Goal: Task Accomplishment & Management: Manage account settings

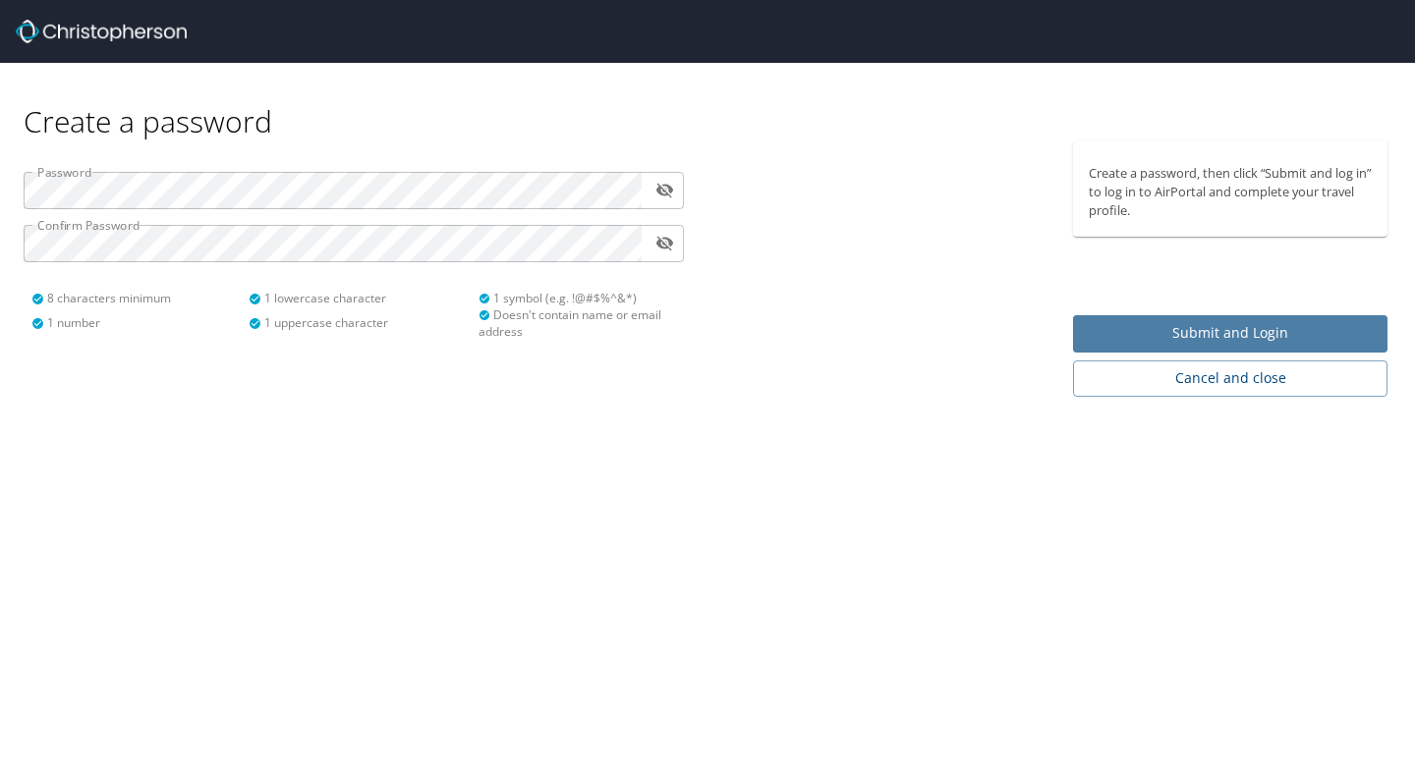
click at [1132, 326] on span "Submit and Login" at bounding box center [1230, 333] width 283 height 25
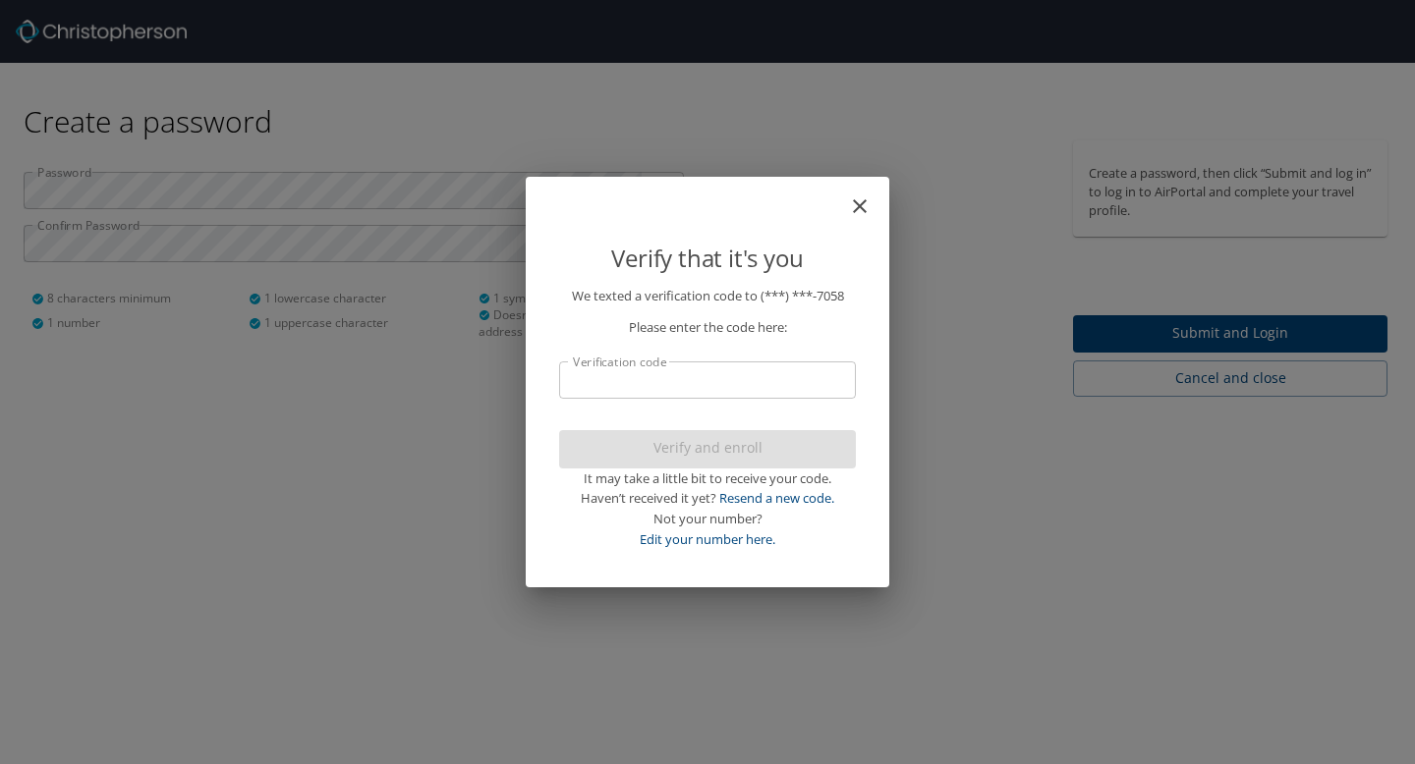
click at [737, 383] on input "Verification code" at bounding box center [707, 380] width 297 height 37
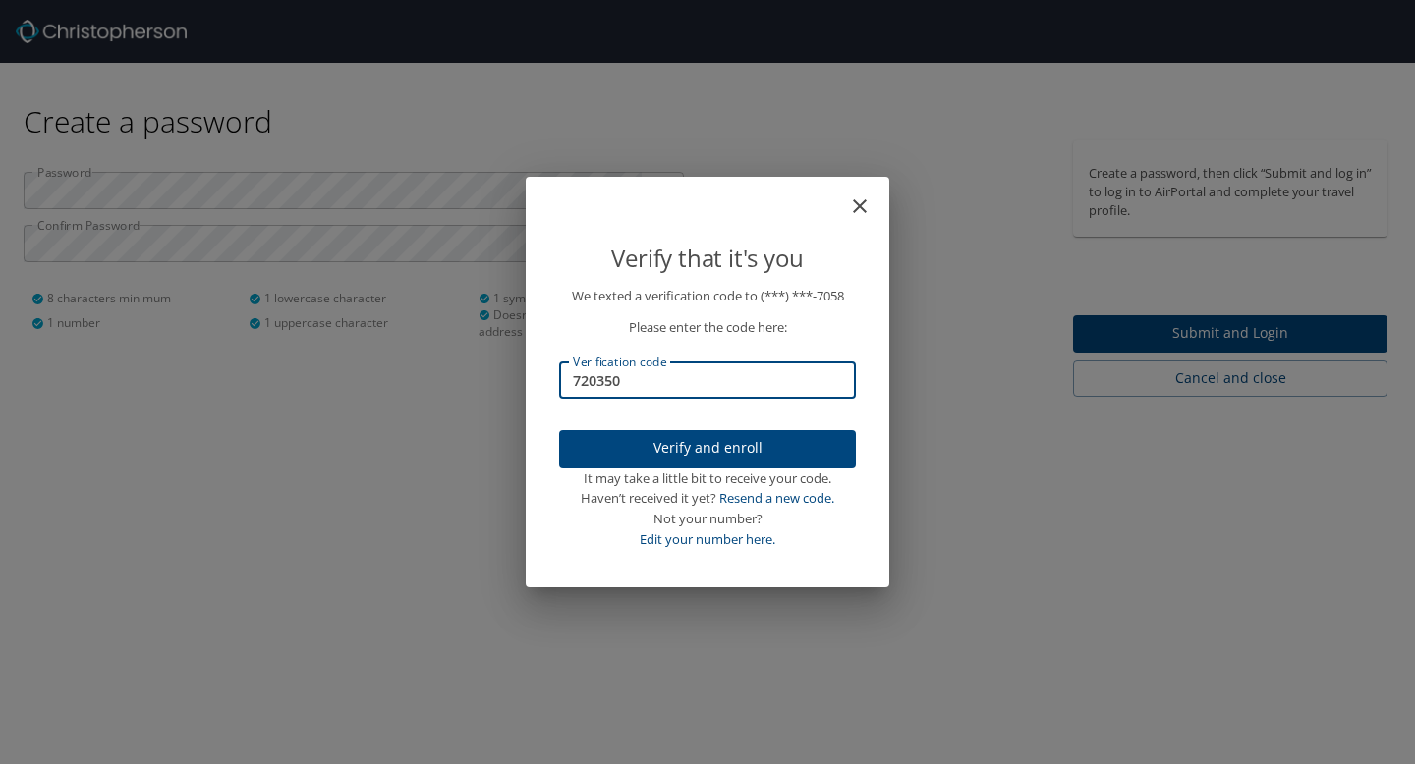
type input "720350"
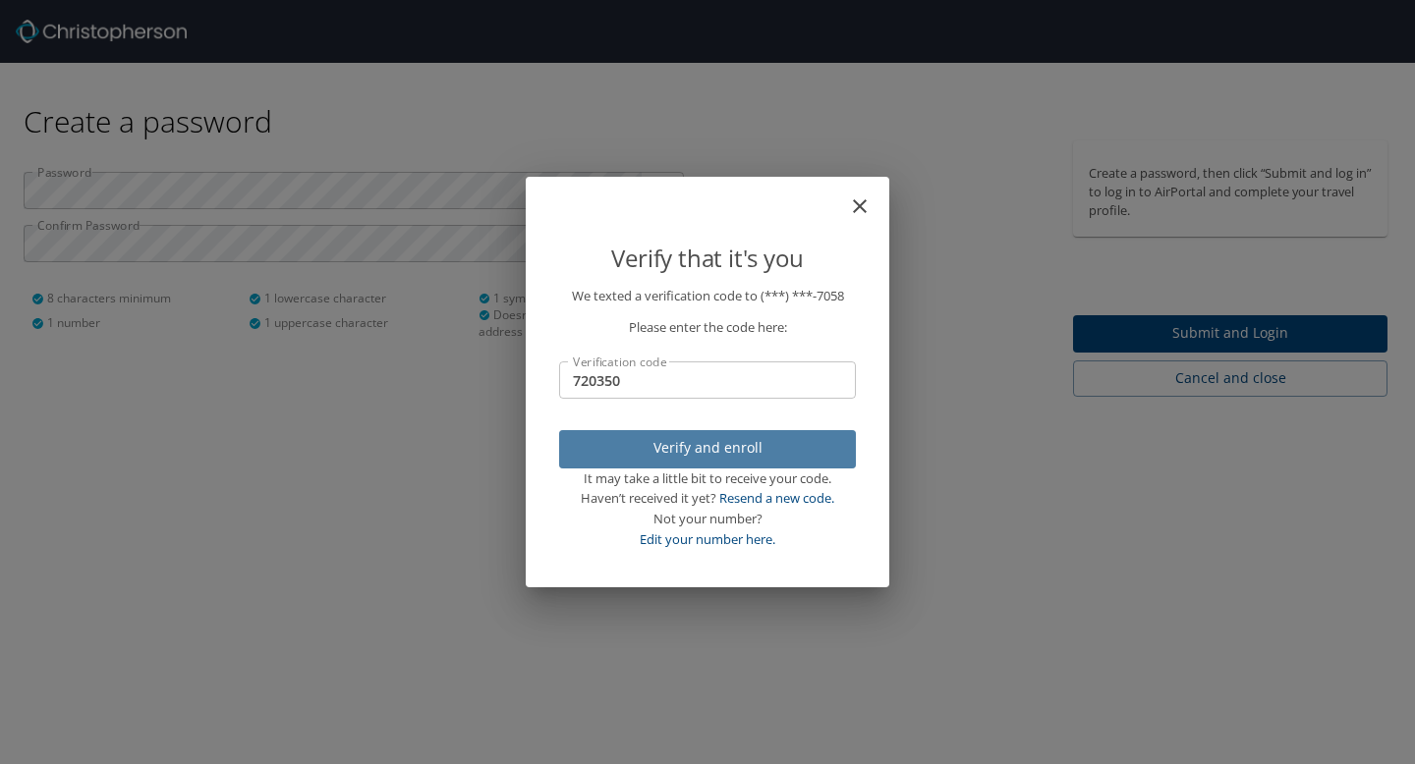
click at [761, 468] on button "Verify and enroll" at bounding box center [707, 449] width 297 height 38
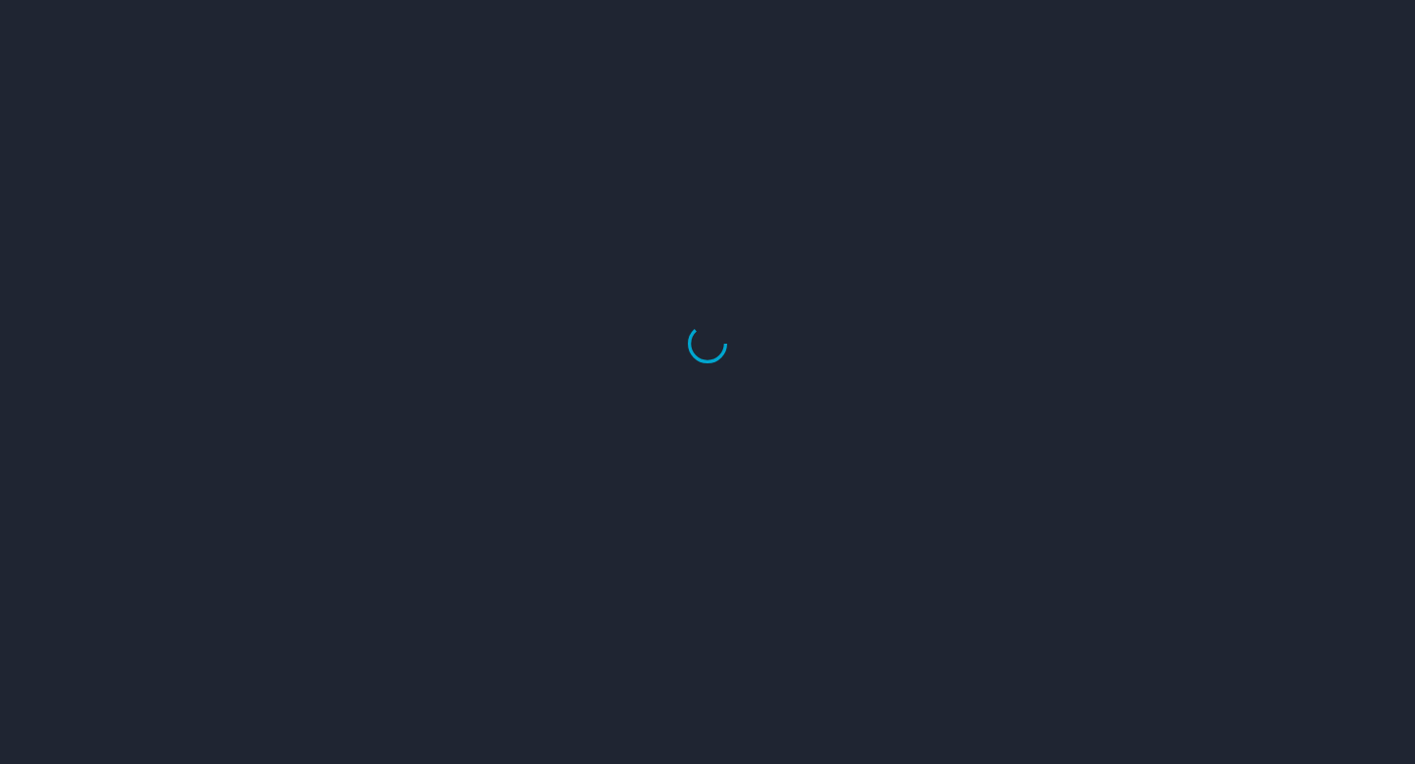
select select "US"
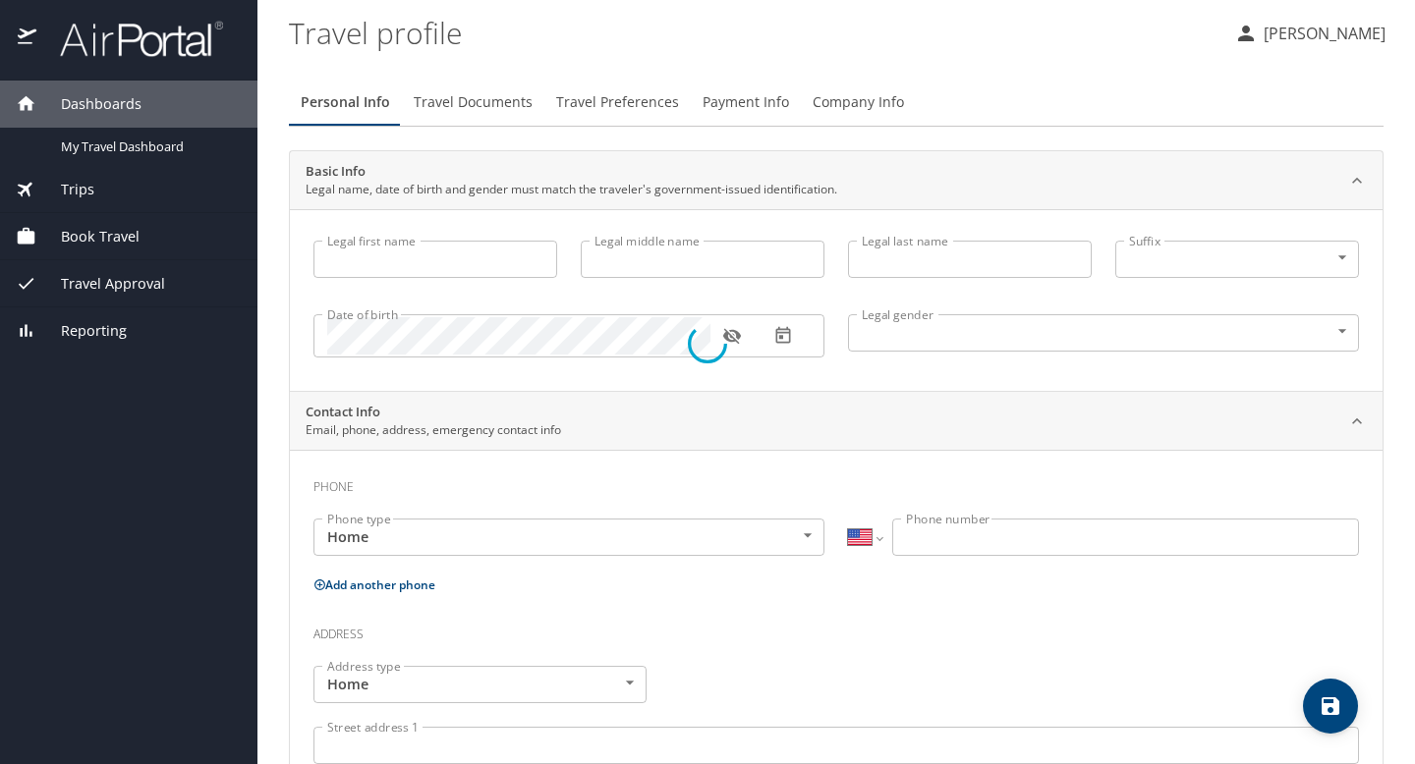
type input "Amaya"
type input "Cooper"
type input "Female"
type input "Emily"
type input "McCorvey"
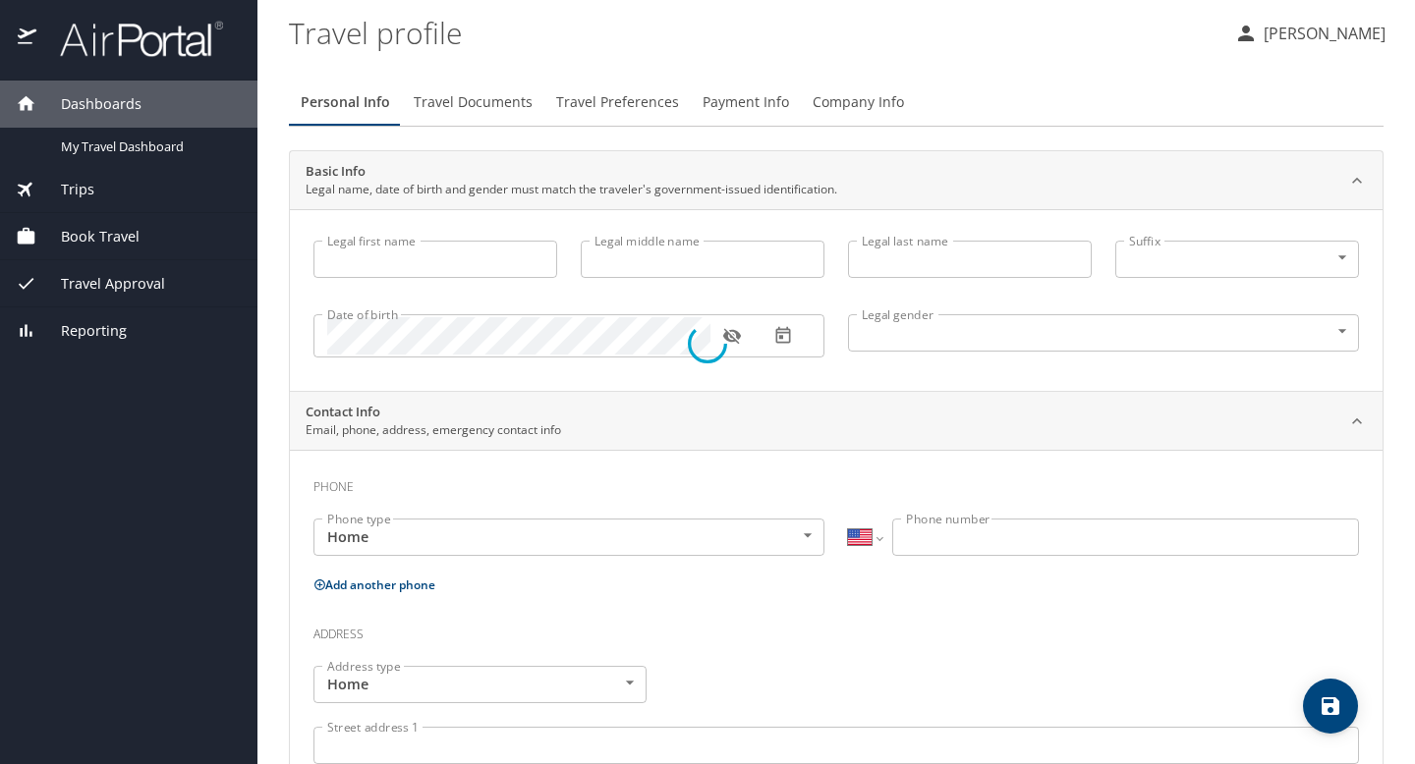
type input "(615) 945-5577"
type input "emilyau1@icloud.com"
select select "US"
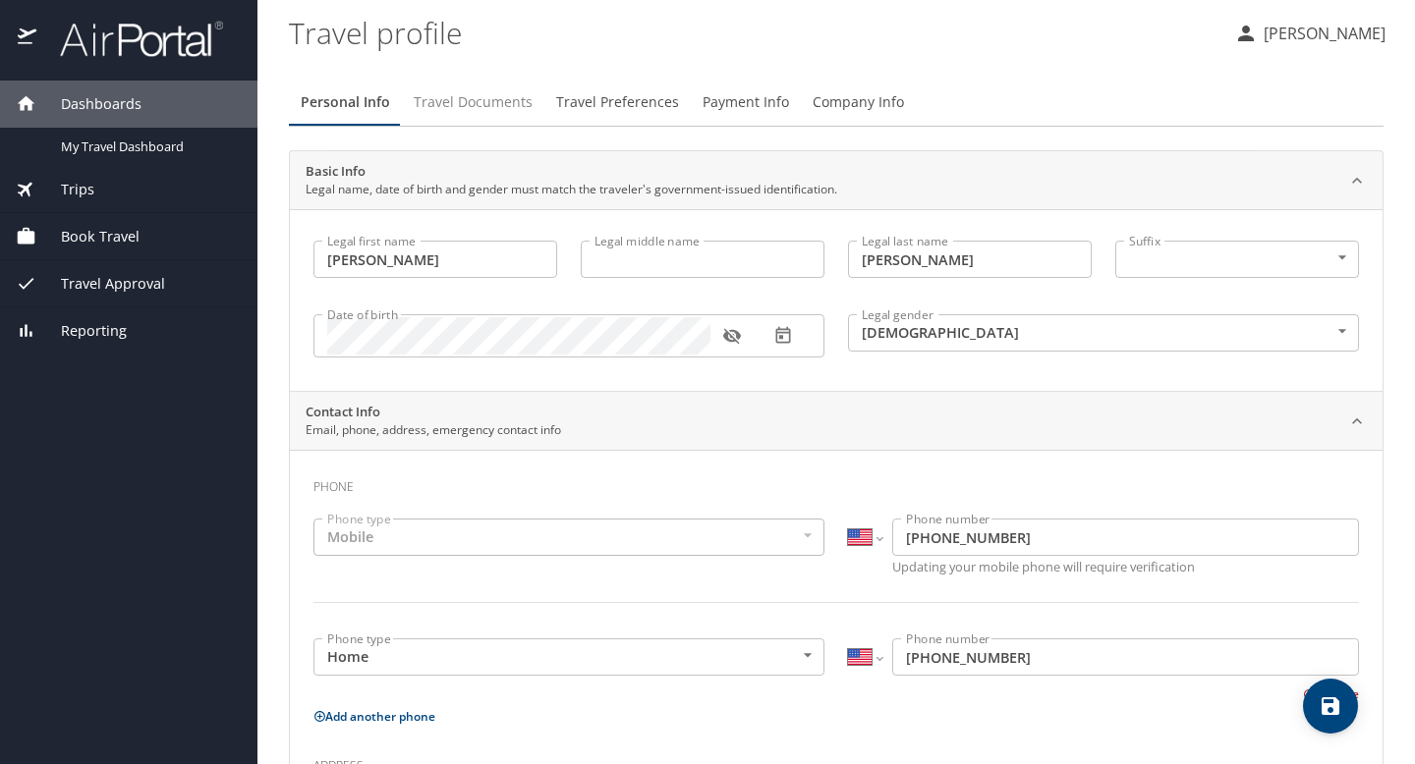
click at [446, 109] on span "Travel Documents" at bounding box center [473, 102] width 119 height 25
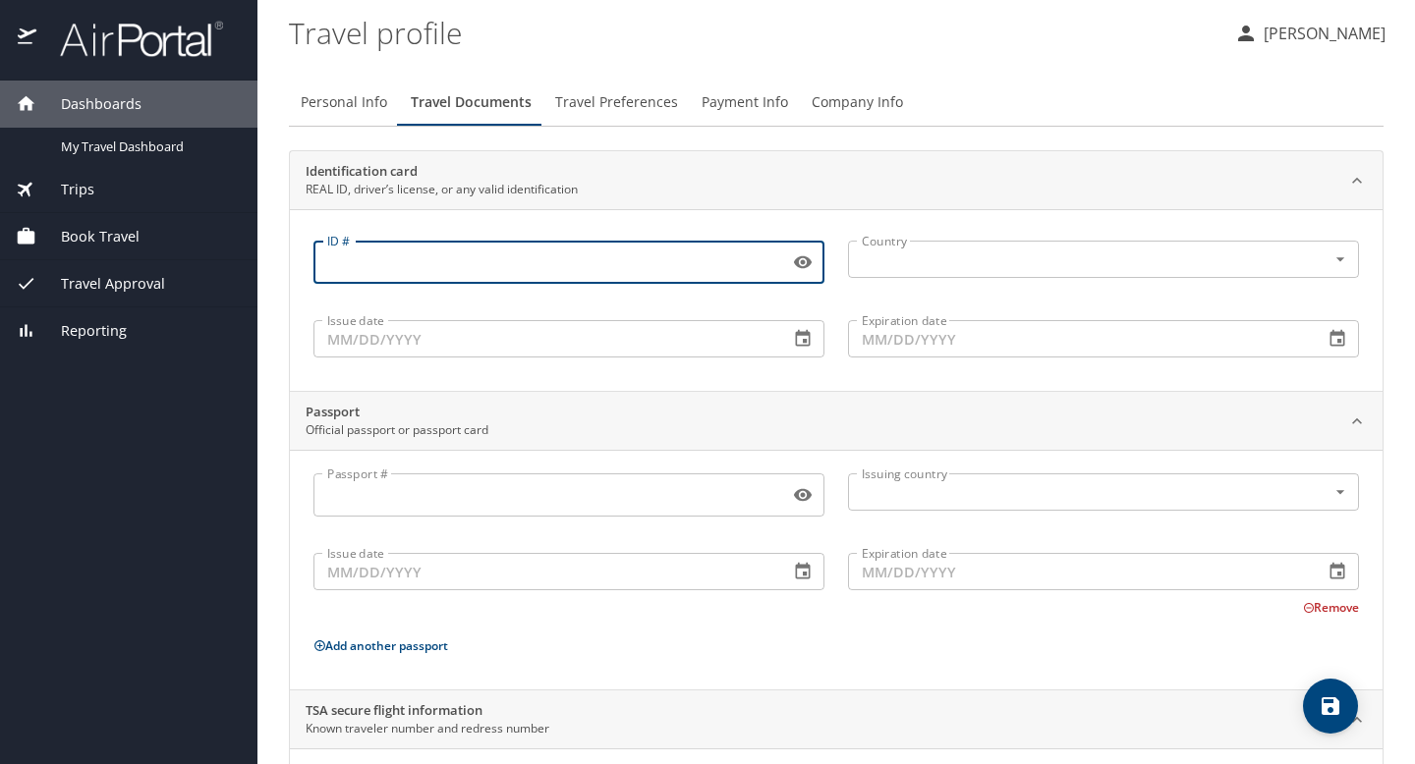
click at [607, 263] on input "ID #" at bounding box center [547, 262] width 468 height 37
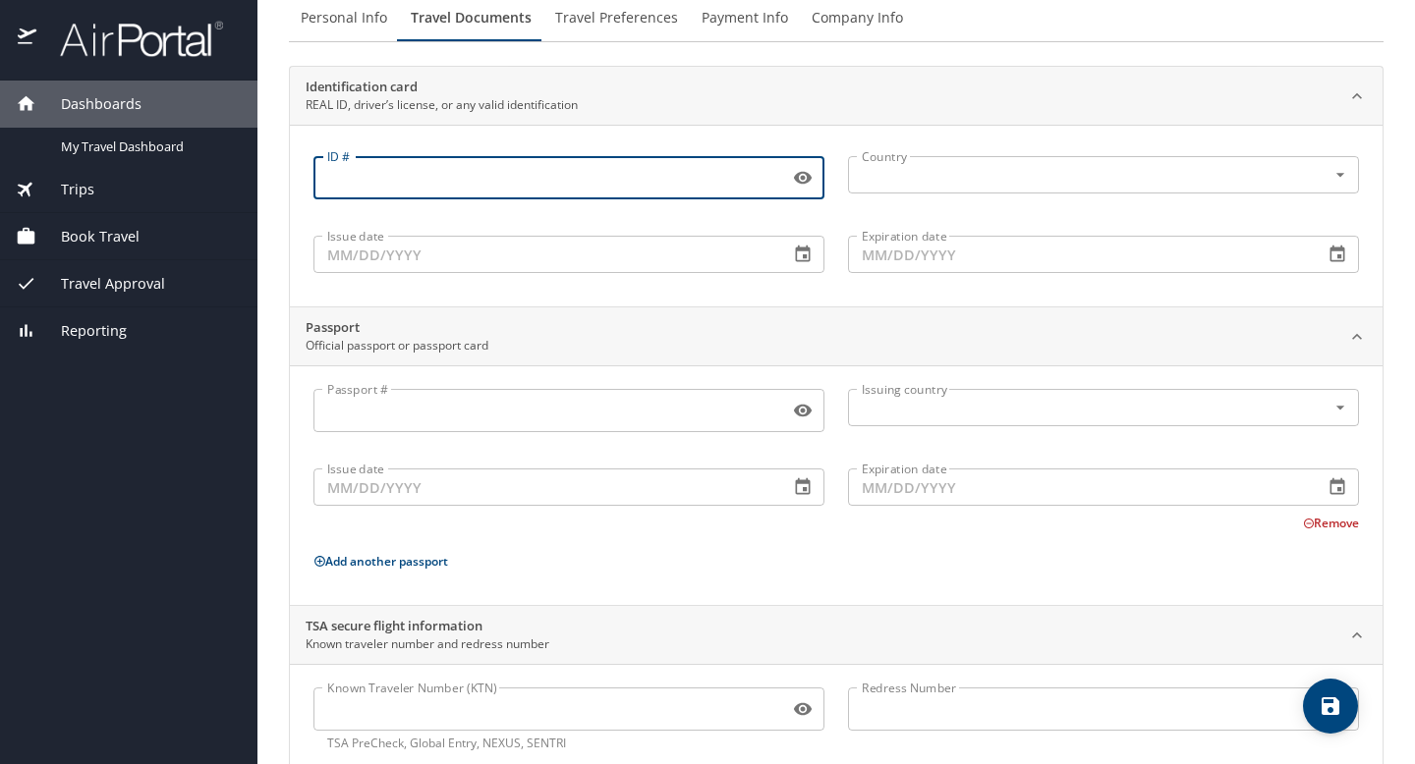
scroll to position [85, 0]
click at [593, 405] on input "Passport #" at bounding box center [547, 409] width 468 height 37
click at [516, 183] on input "ID #" at bounding box center [547, 176] width 468 height 37
type input "140355127"
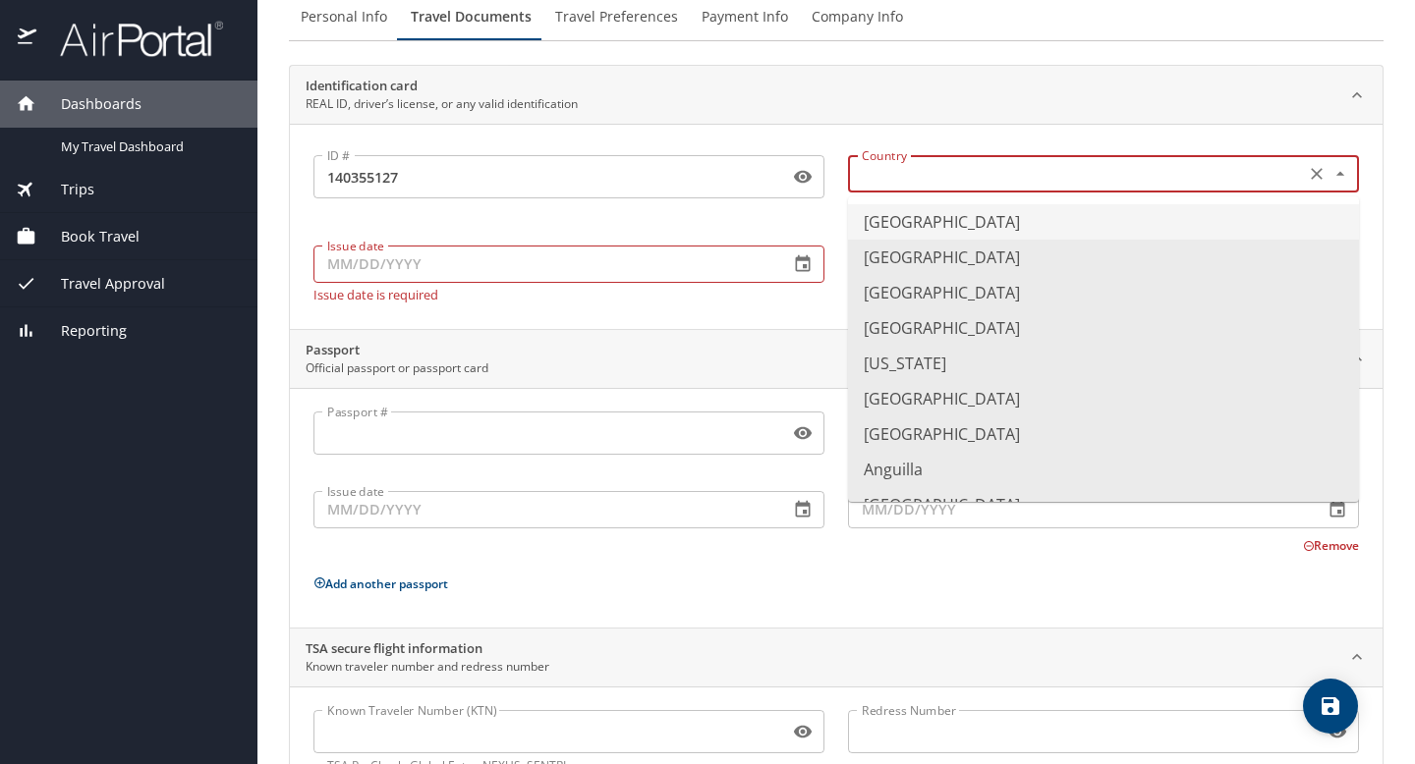
click at [919, 186] on input "text" at bounding box center [1074, 174] width 441 height 26
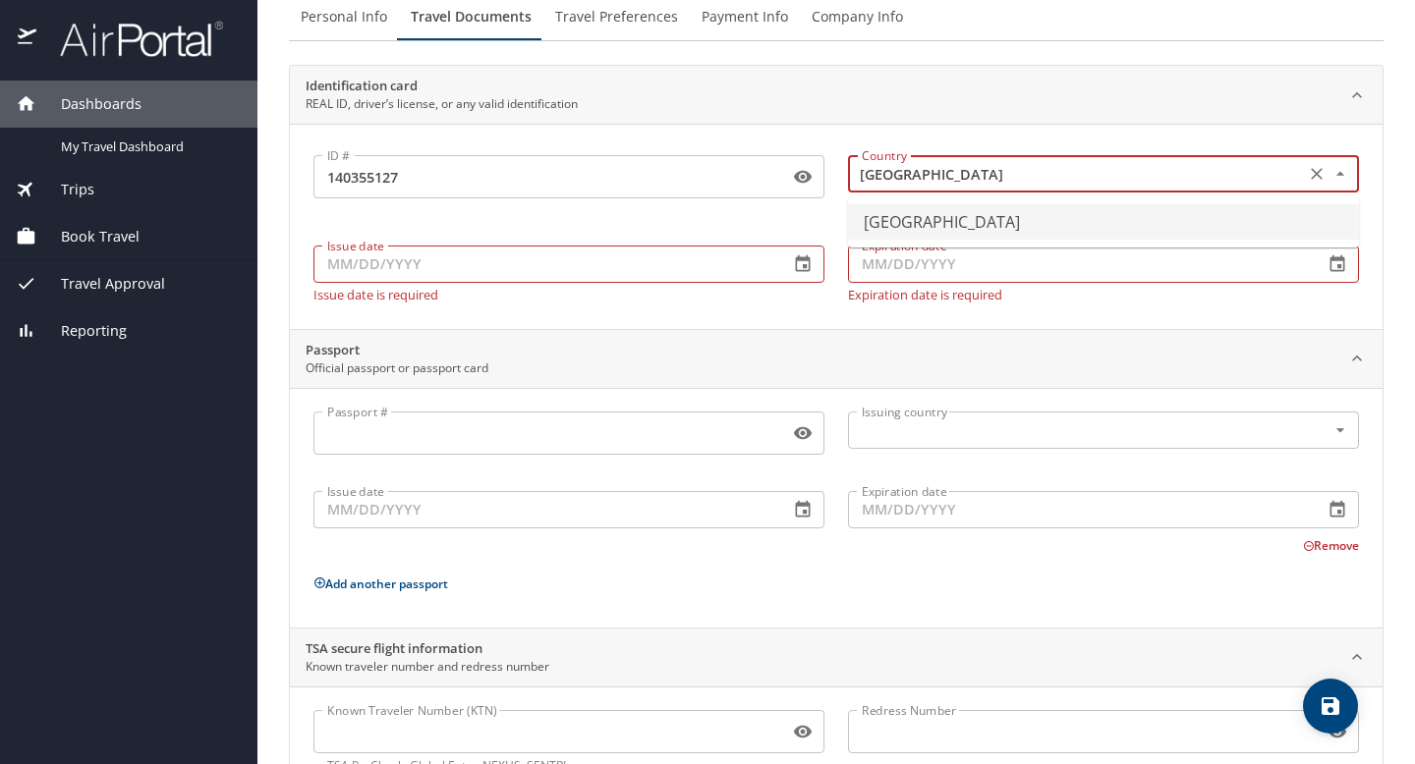
type input "United States of America"
click at [557, 275] on div "Issue date Issue date Issue date is required" at bounding box center [569, 269] width 534 height 87
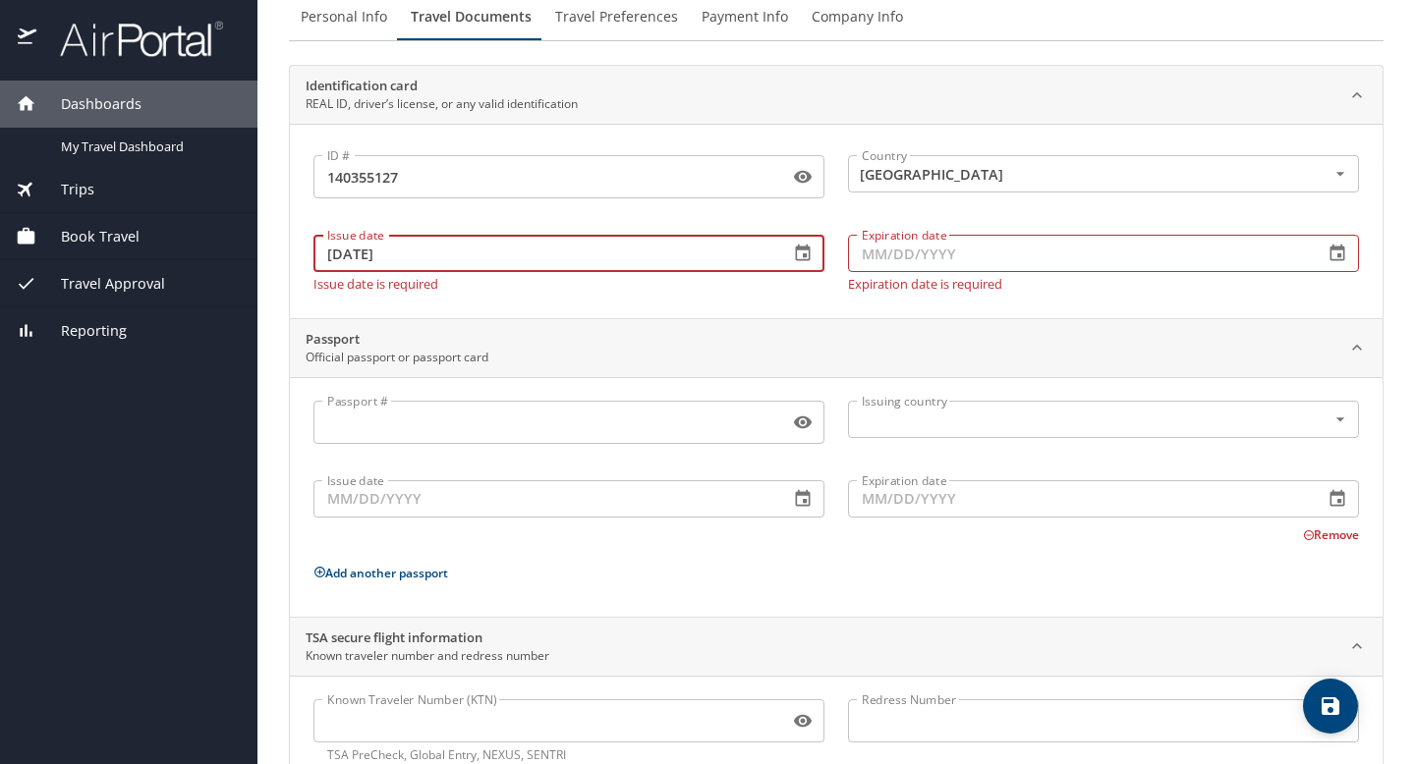
type input "05/04/2021"
click at [955, 245] on input "Expiration date" at bounding box center [1078, 253] width 460 height 37
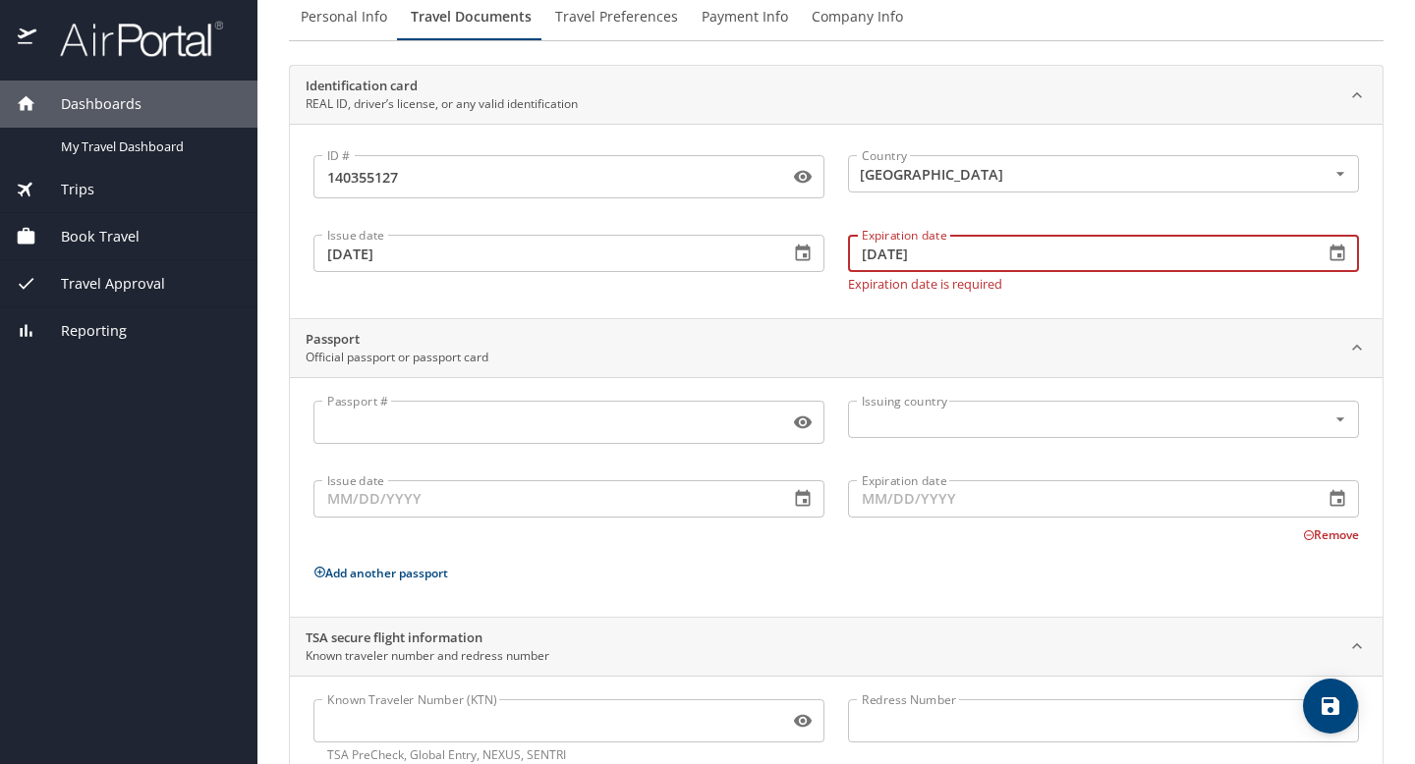
type input "05/04/2029"
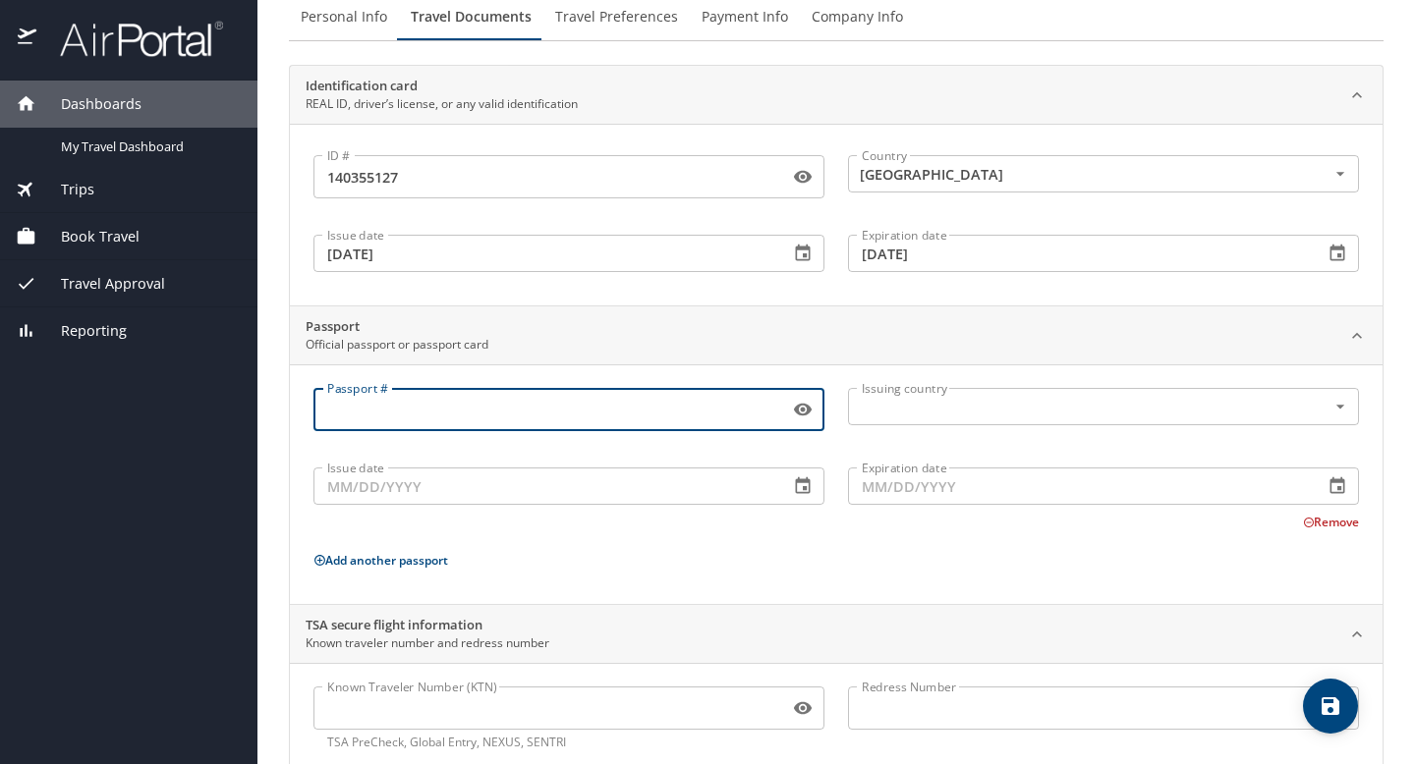
click at [605, 419] on input "Passport #" at bounding box center [547, 409] width 468 height 37
type input "A47860531"
click at [1074, 413] on input "text" at bounding box center [1074, 407] width 441 height 26
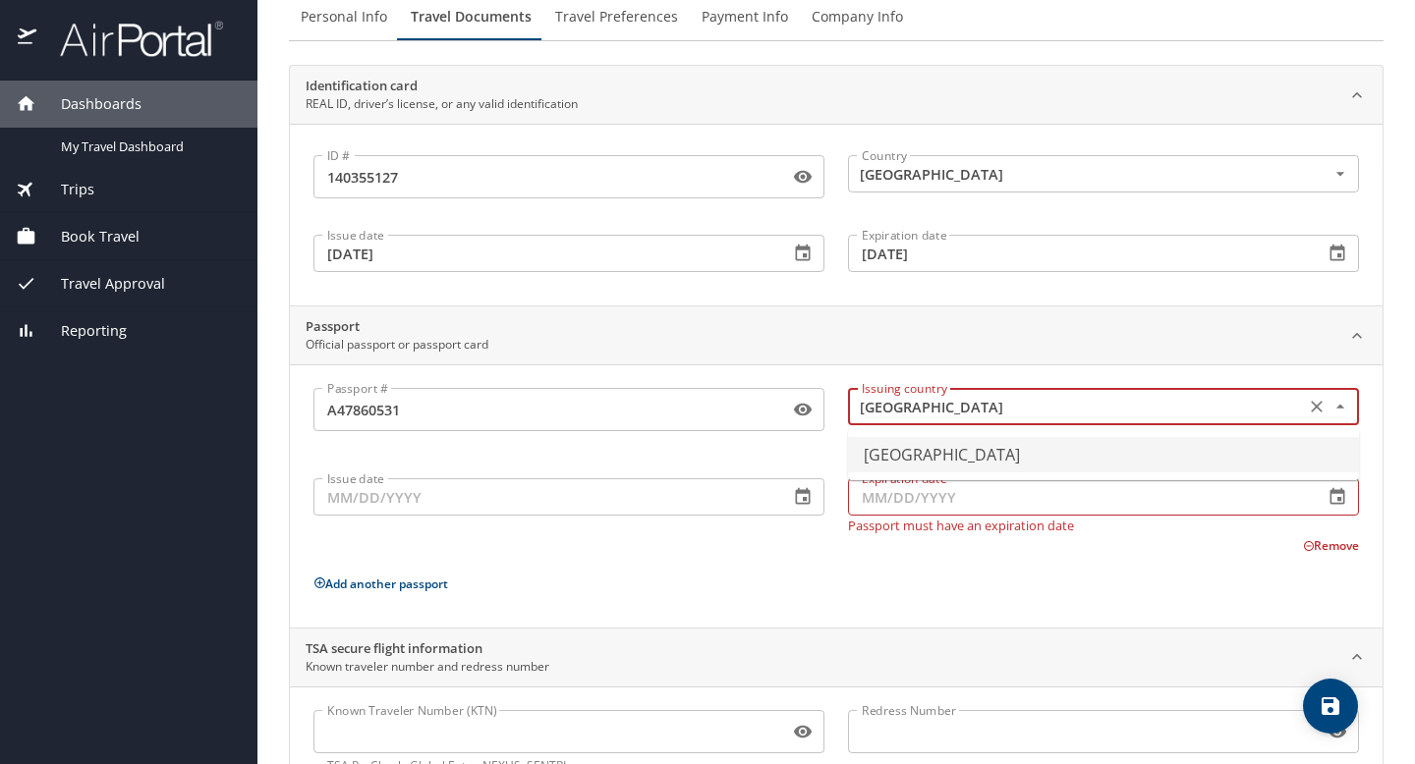
type input "United States of America"
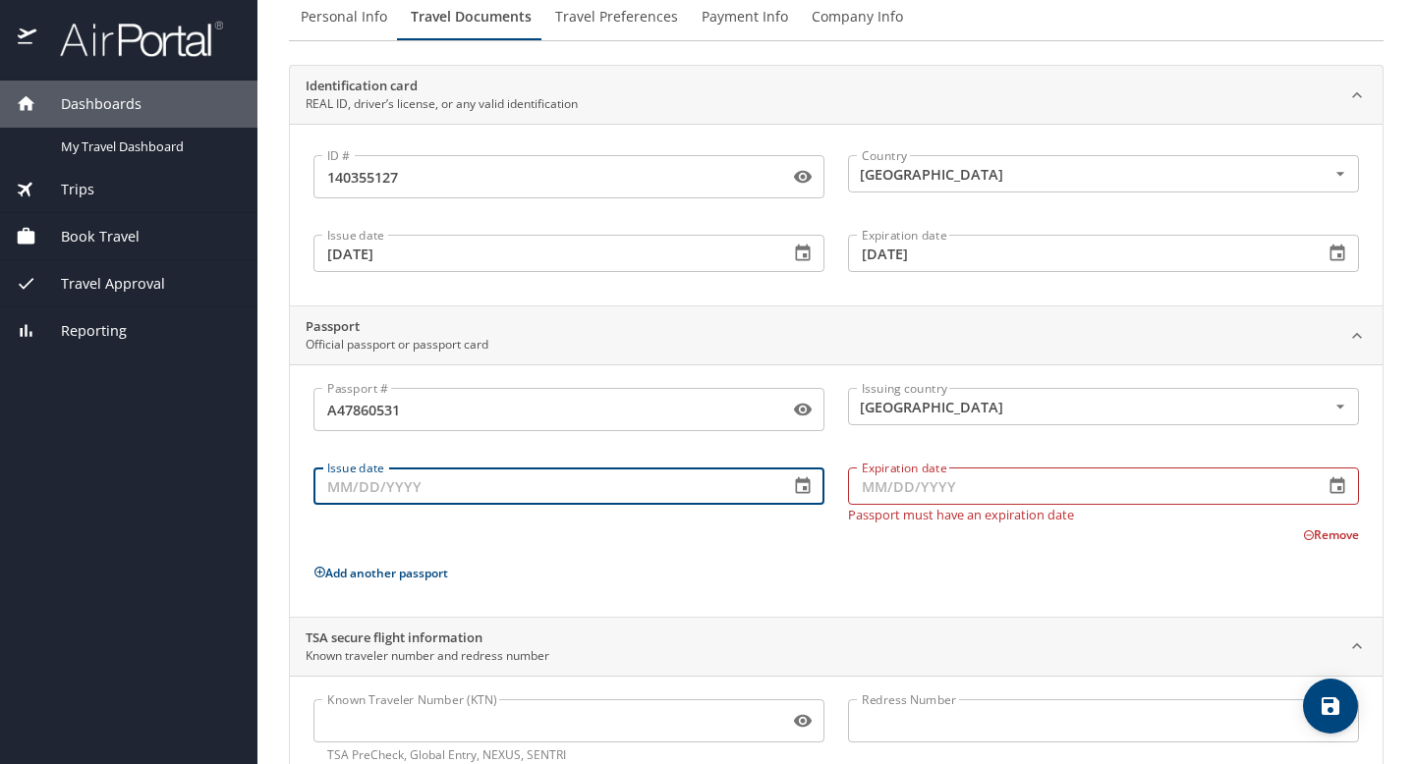
click at [656, 484] on input "Issue date" at bounding box center [543, 486] width 460 height 37
type input "12/03/2024"
click at [1084, 489] on input "Expiration date" at bounding box center [1078, 486] width 460 height 37
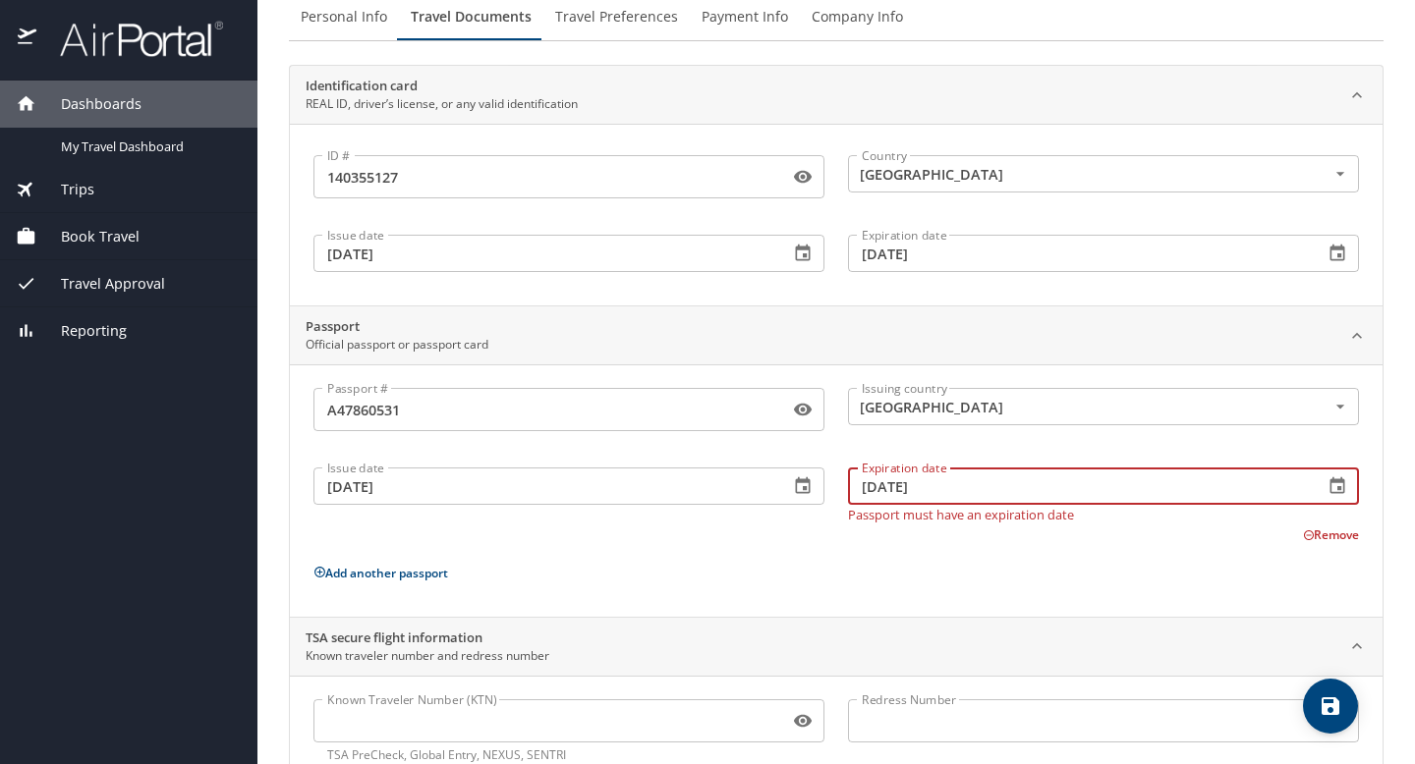
type input "12/02/2034"
click at [1059, 549] on div "Passport # A47860531 Passport # Issuing country United States of America Issuin…" at bounding box center [835, 494] width 1045 height 213
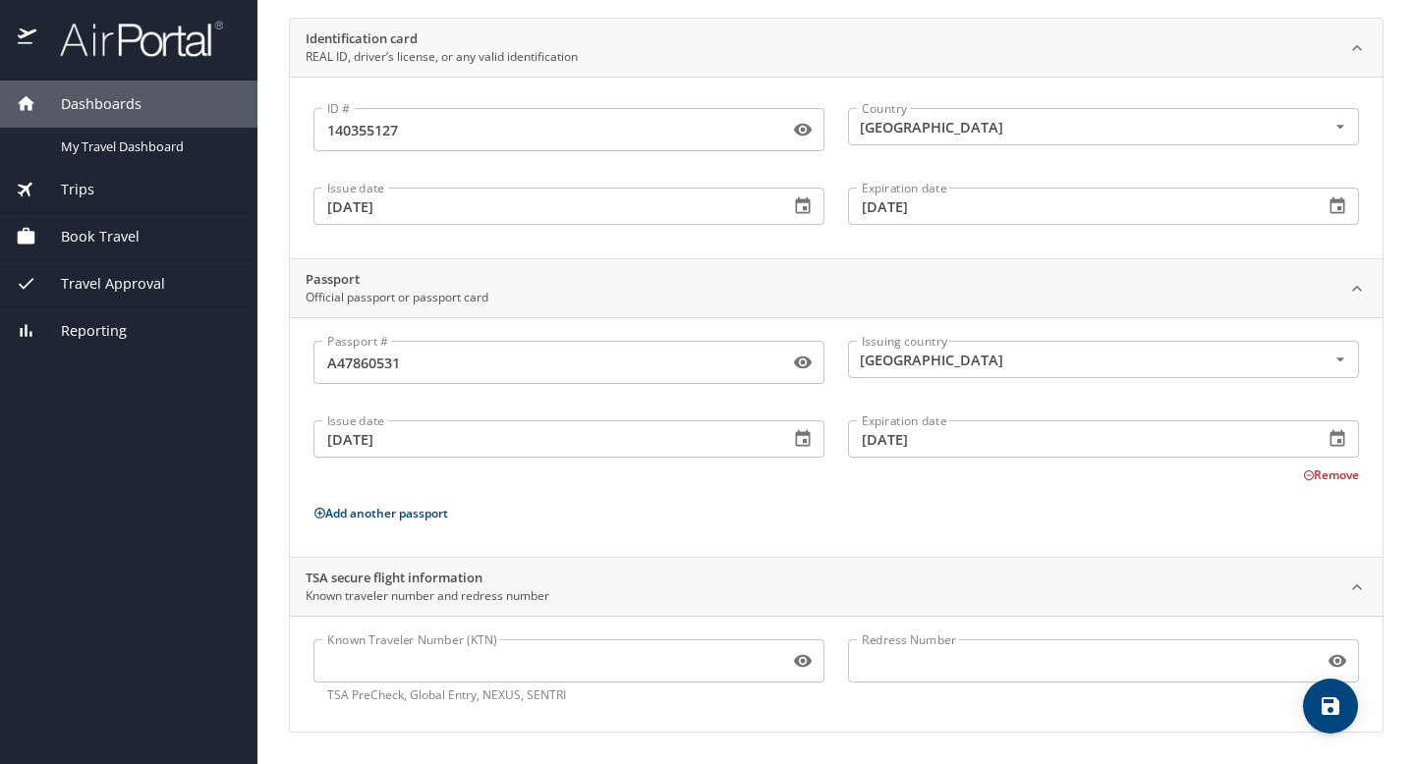
scroll to position [0, 0]
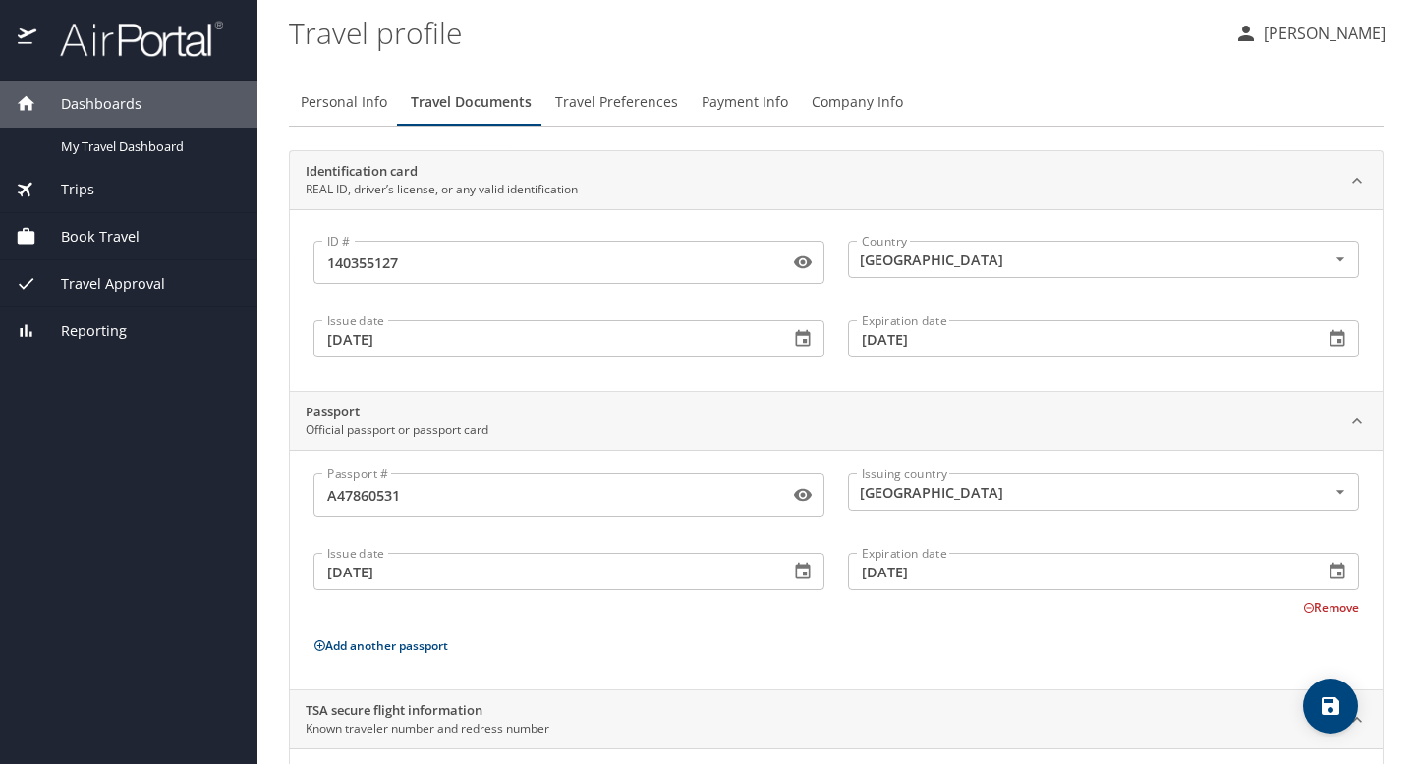
click at [644, 94] on span "Travel Preferences" at bounding box center [616, 102] width 123 height 25
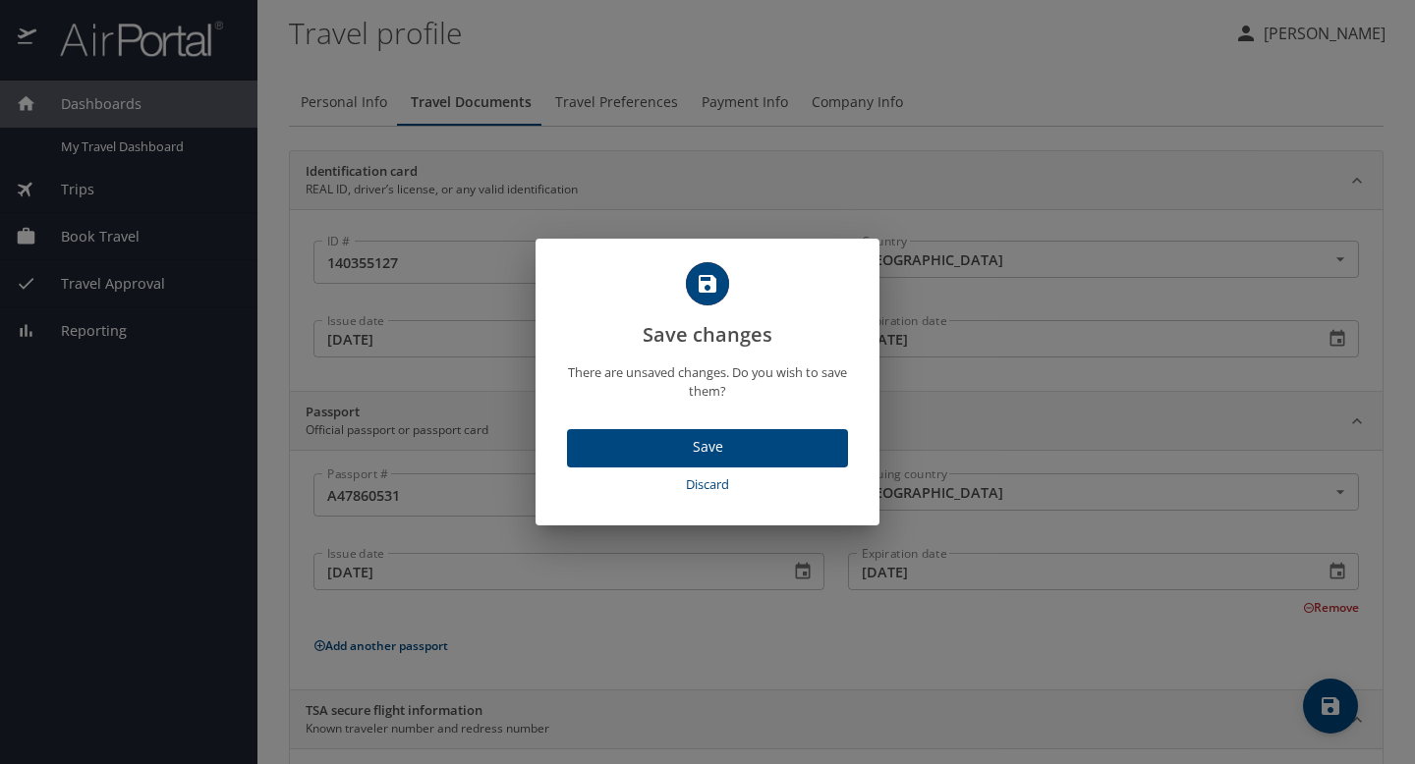
click at [707, 449] on span "Save" at bounding box center [708, 447] width 250 height 25
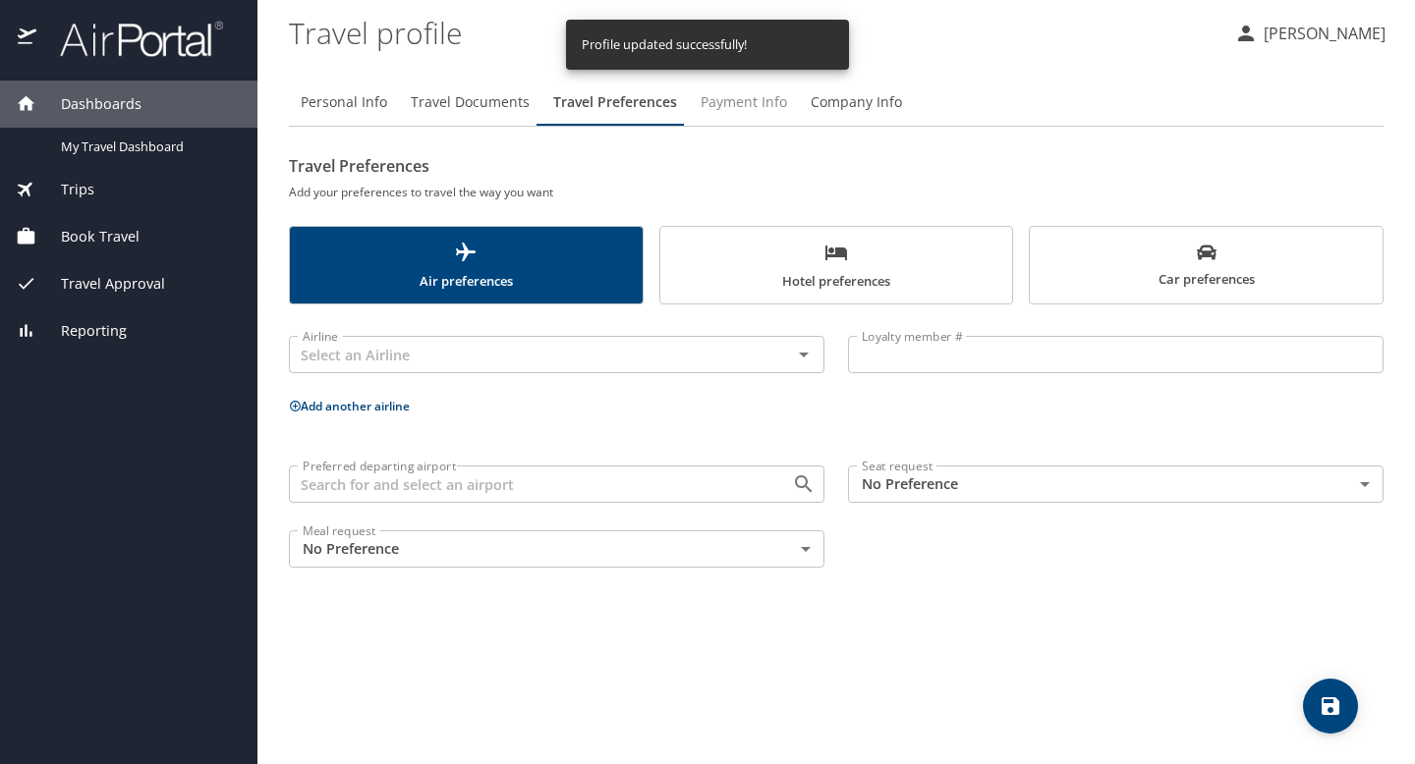
click at [724, 108] on span "Payment Info" at bounding box center [744, 102] width 86 height 25
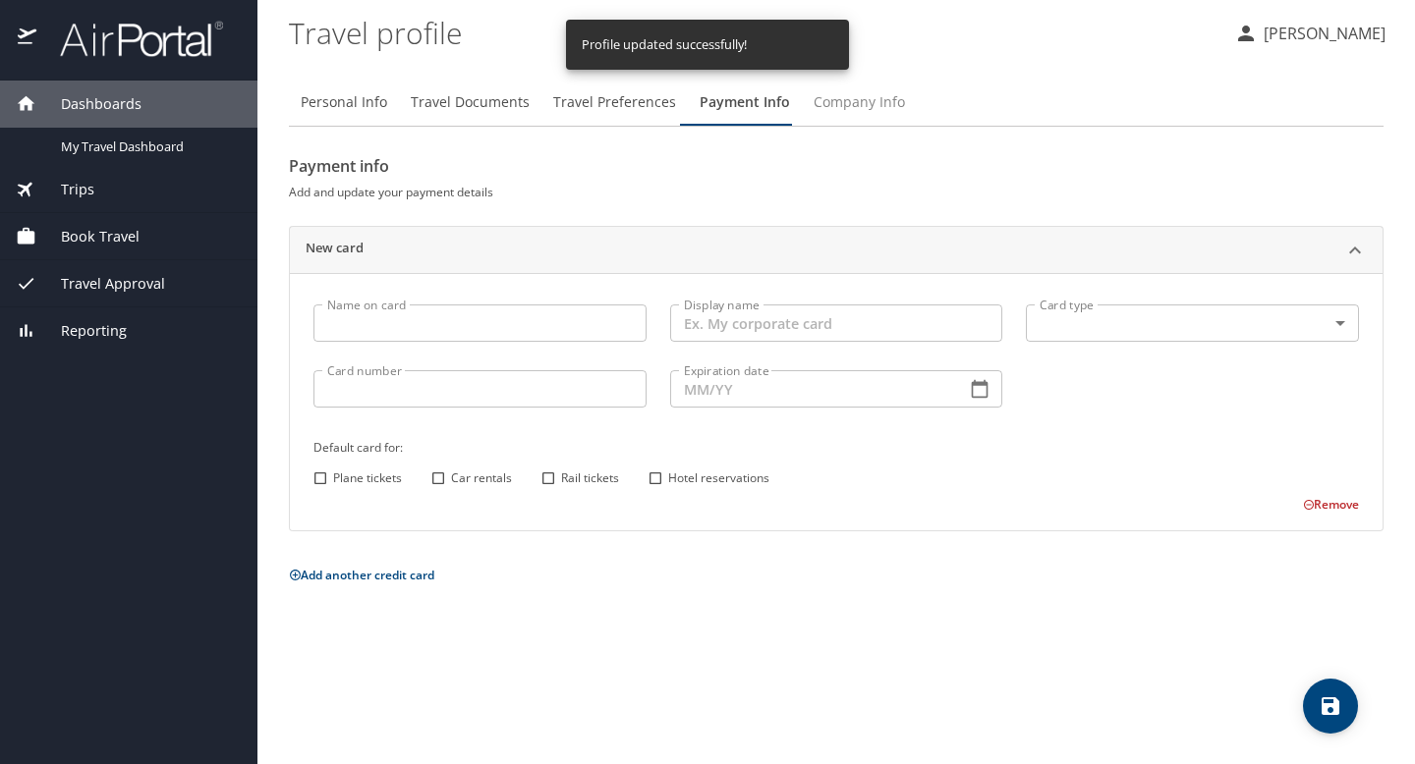
click at [841, 102] on span "Company Info" at bounding box center [858, 102] width 91 height 25
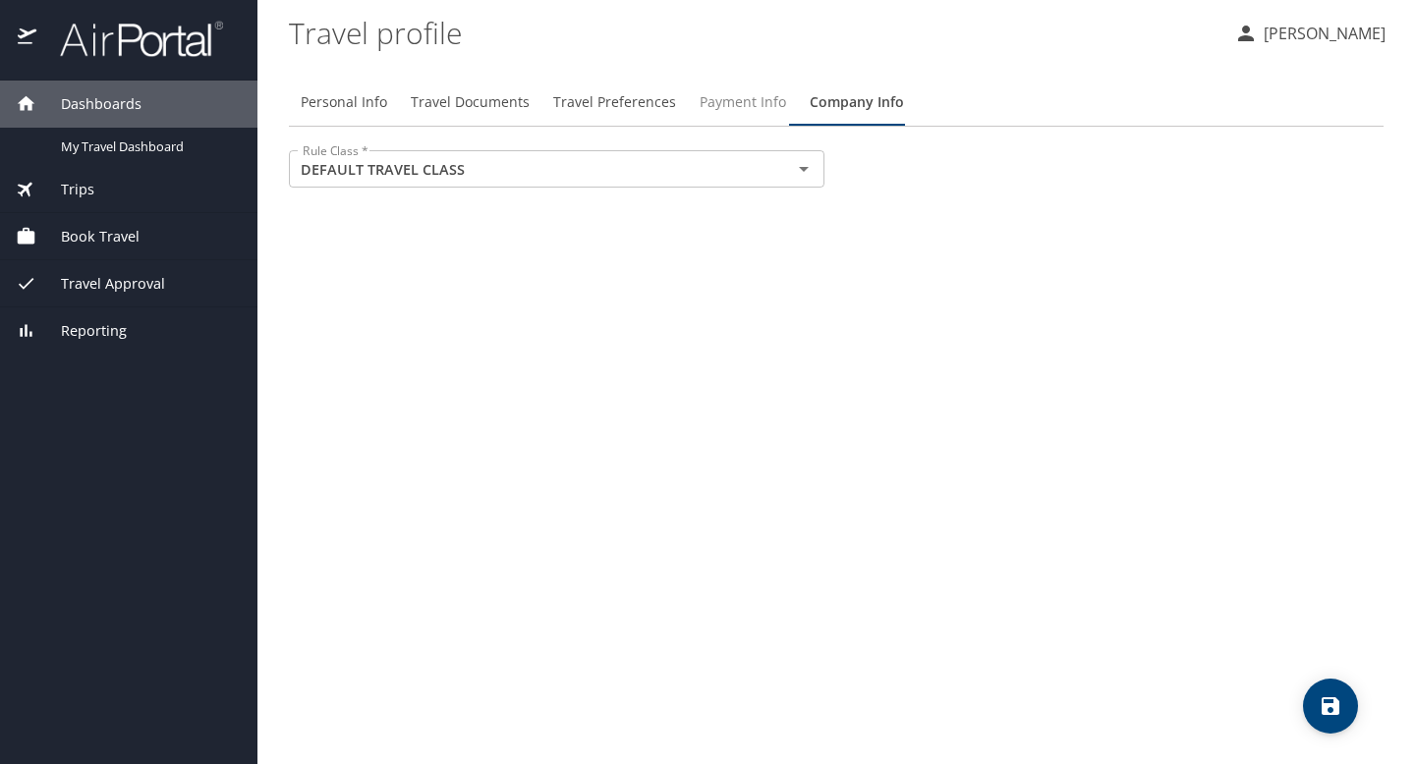
click at [716, 102] on span "Payment Info" at bounding box center [743, 102] width 86 height 25
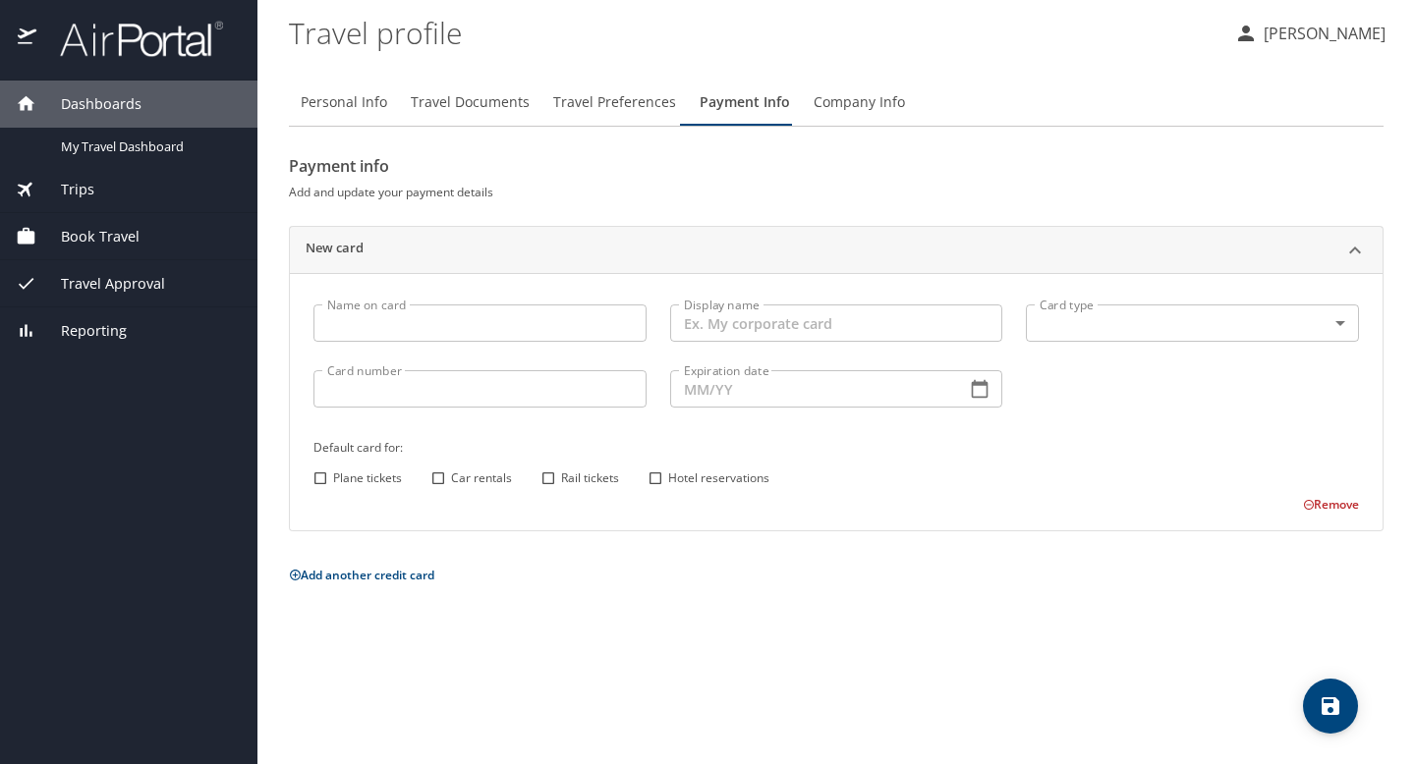
click at [486, 333] on input "Name on card" at bounding box center [479, 323] width 333 height 37
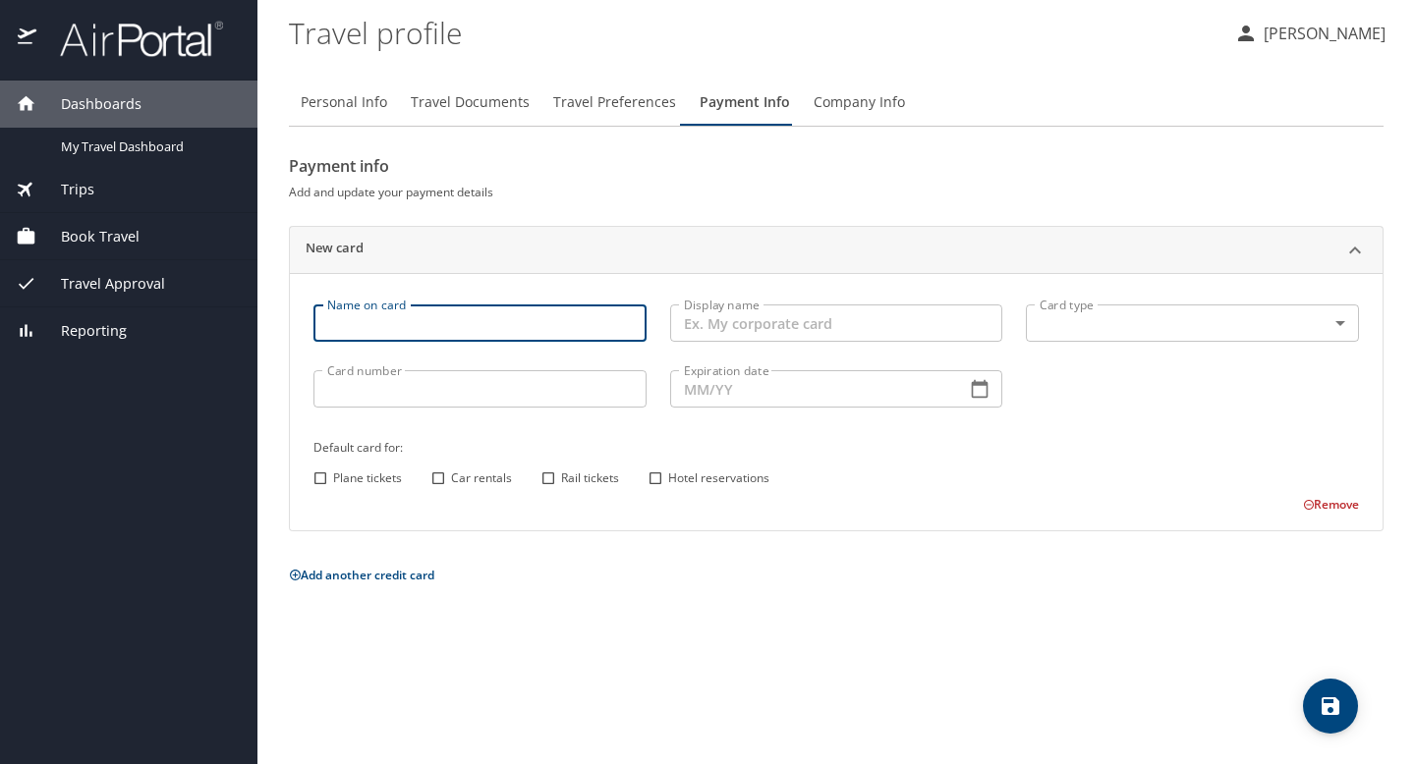
type input "Amaya C Cooper"
click at [531, 390] on input "Card number" at bounding box center [479, 388] width 333 height 37
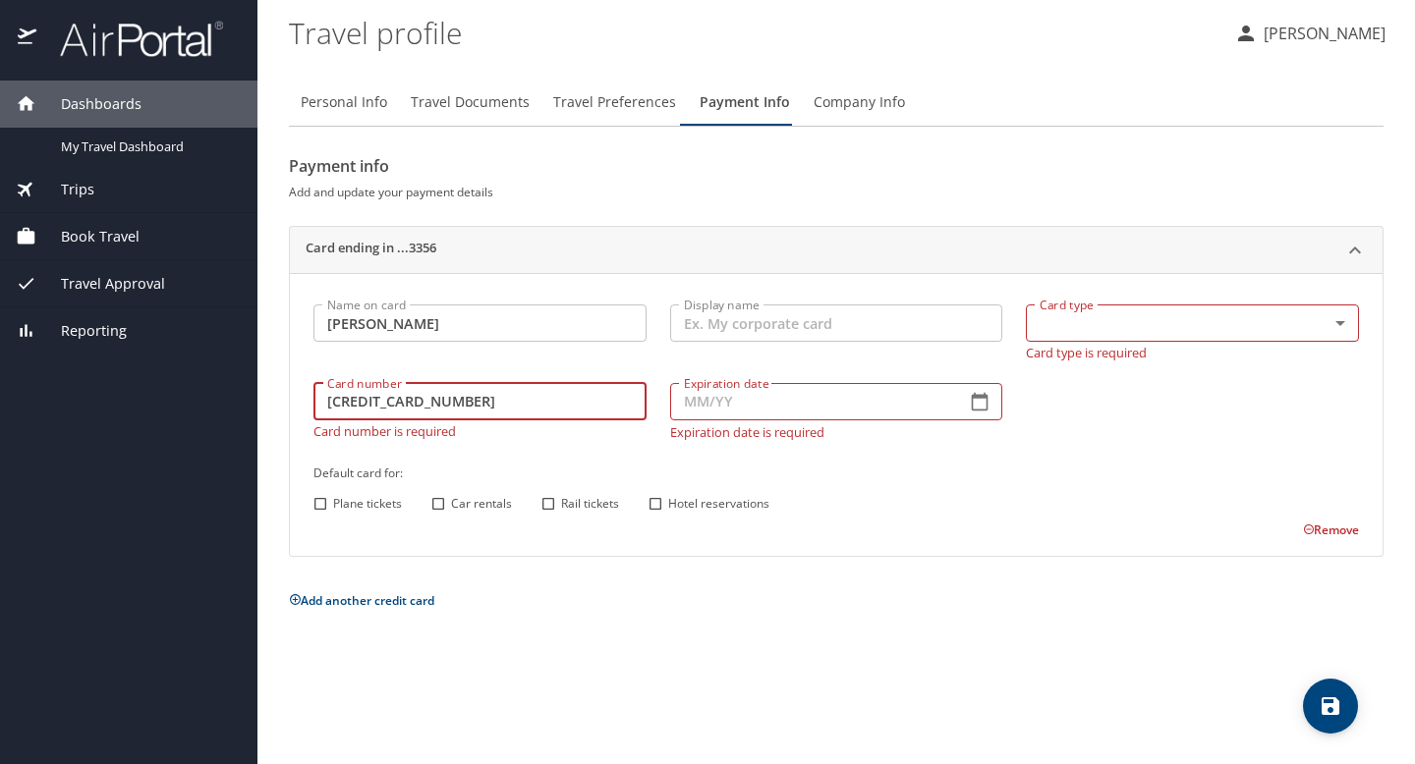
type input "5269290051953356"
click at [717, 410] on input "Expiration date" at bounding box center [810, 401] width 281 height 37
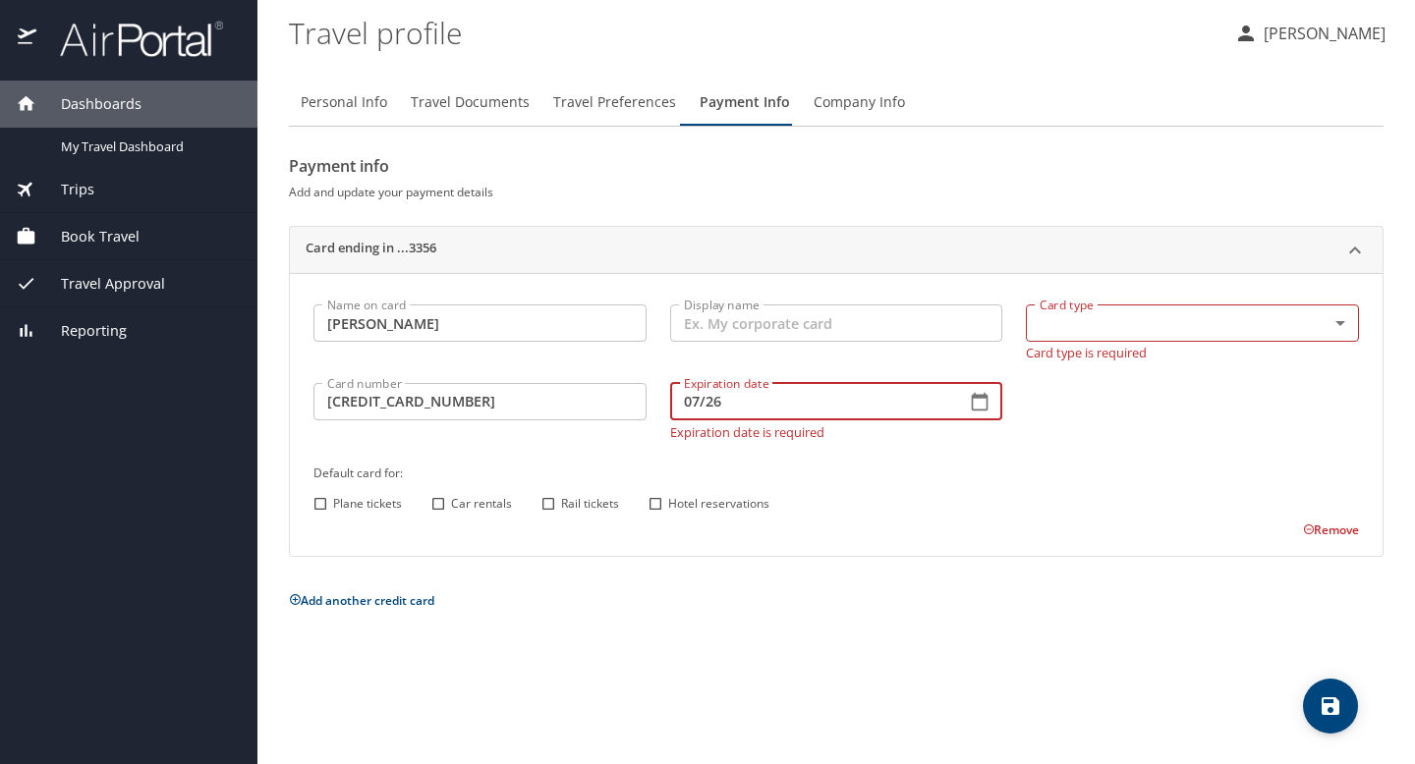
type input "07/26"
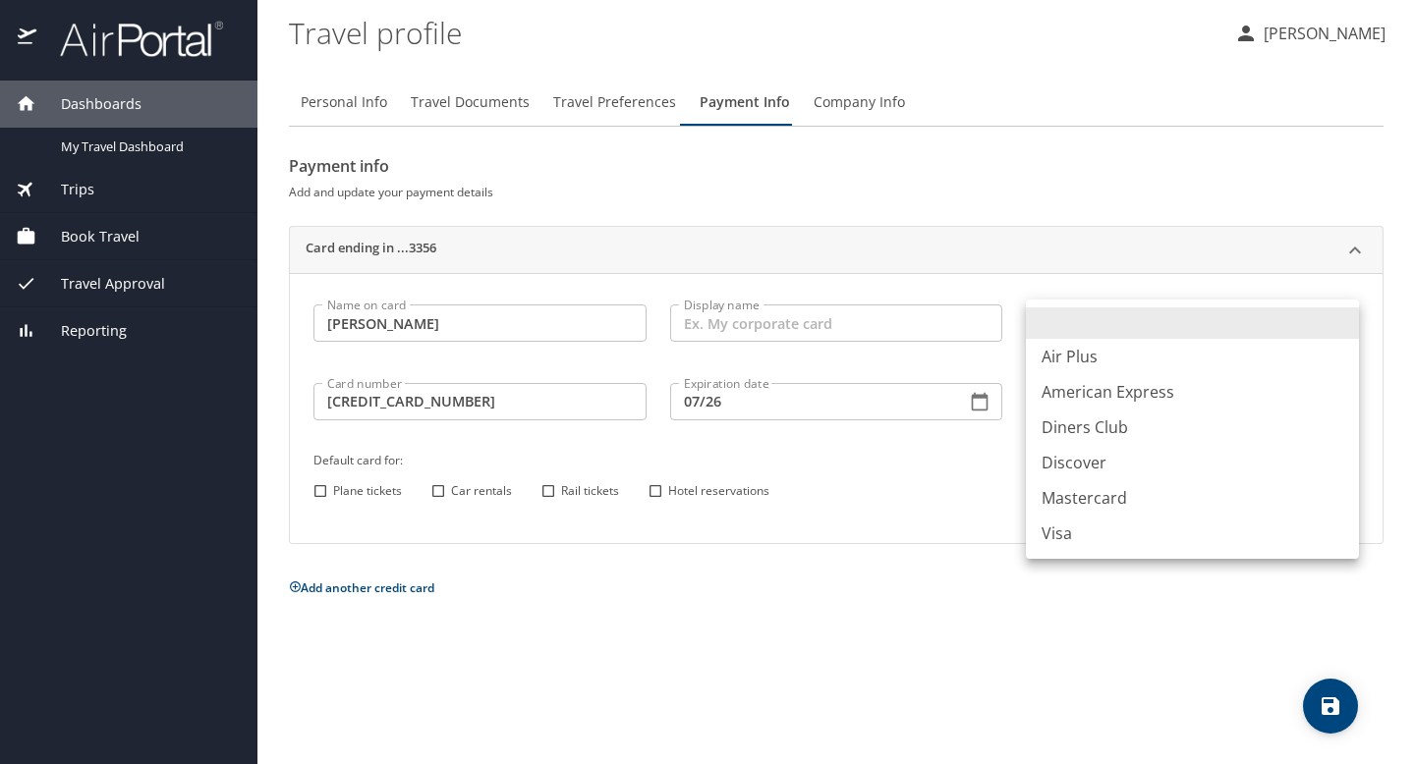
click at [1116, 330] on body "Dashboards My Travel Dashboard Trips Current / Future Trips Past Trips Trips Mi…" at bounding box center [707, 382] width 1415 height 764
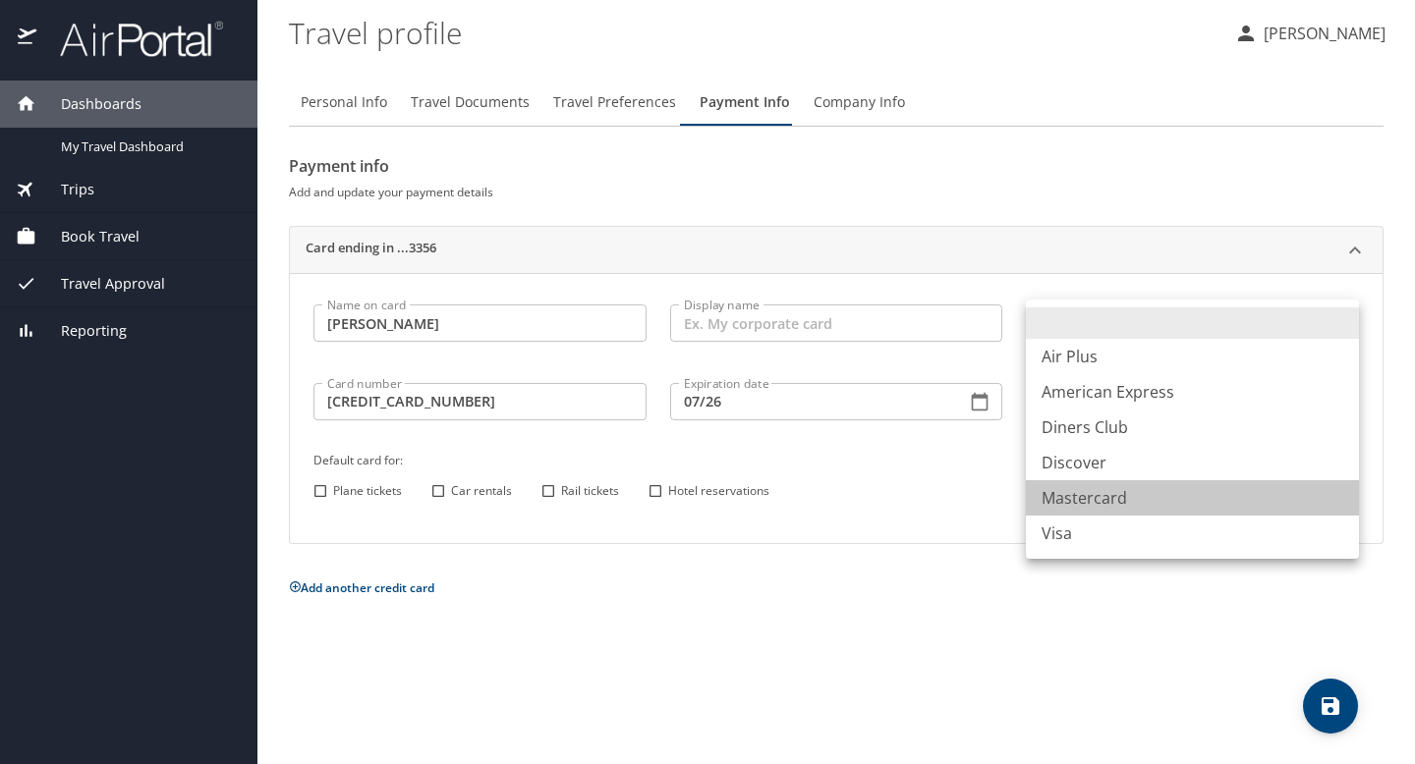
click at [1083, 489] on li "Mastercard" at bounding box center [1192, 497] width 333 height 35
type input "CA"
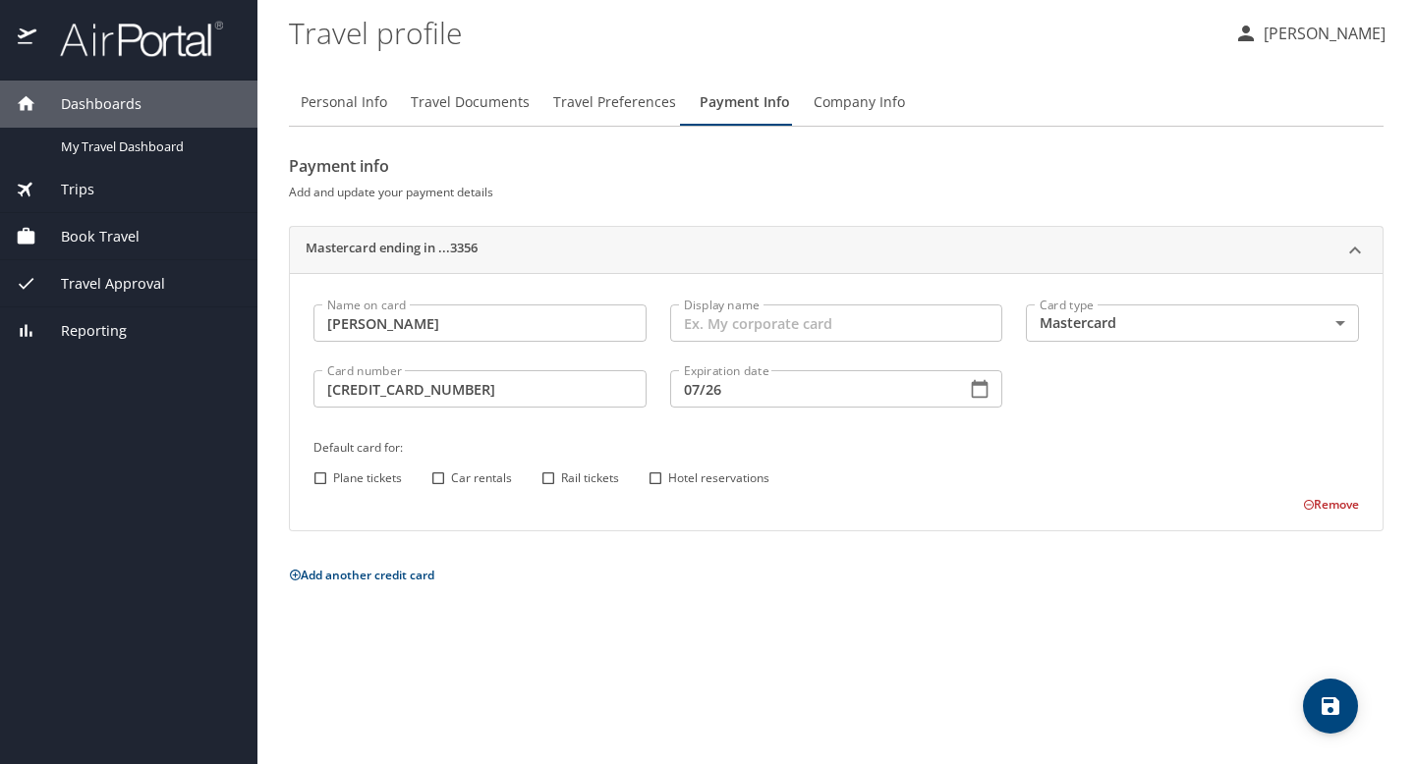
click at [939, 645] on div "Personal Info Travel Documents Travel Preferences Payment Info Company Info Pay…" at bounding box center [836, 413] width 1094 height 701
click at [319, 484] on input "Plane tickets" at bounding box center [321, 479] width 26 height 26
click at [320, 484] on input "Plane tickets" at bounding box center [321, 479] width 26 height 26
checkbox input "false"
click at [567, 542] on div "Payment info Add and update your payment details Mastercard ending in ...3356 N…" at bounding box center [836, 368] width 1094 height 437
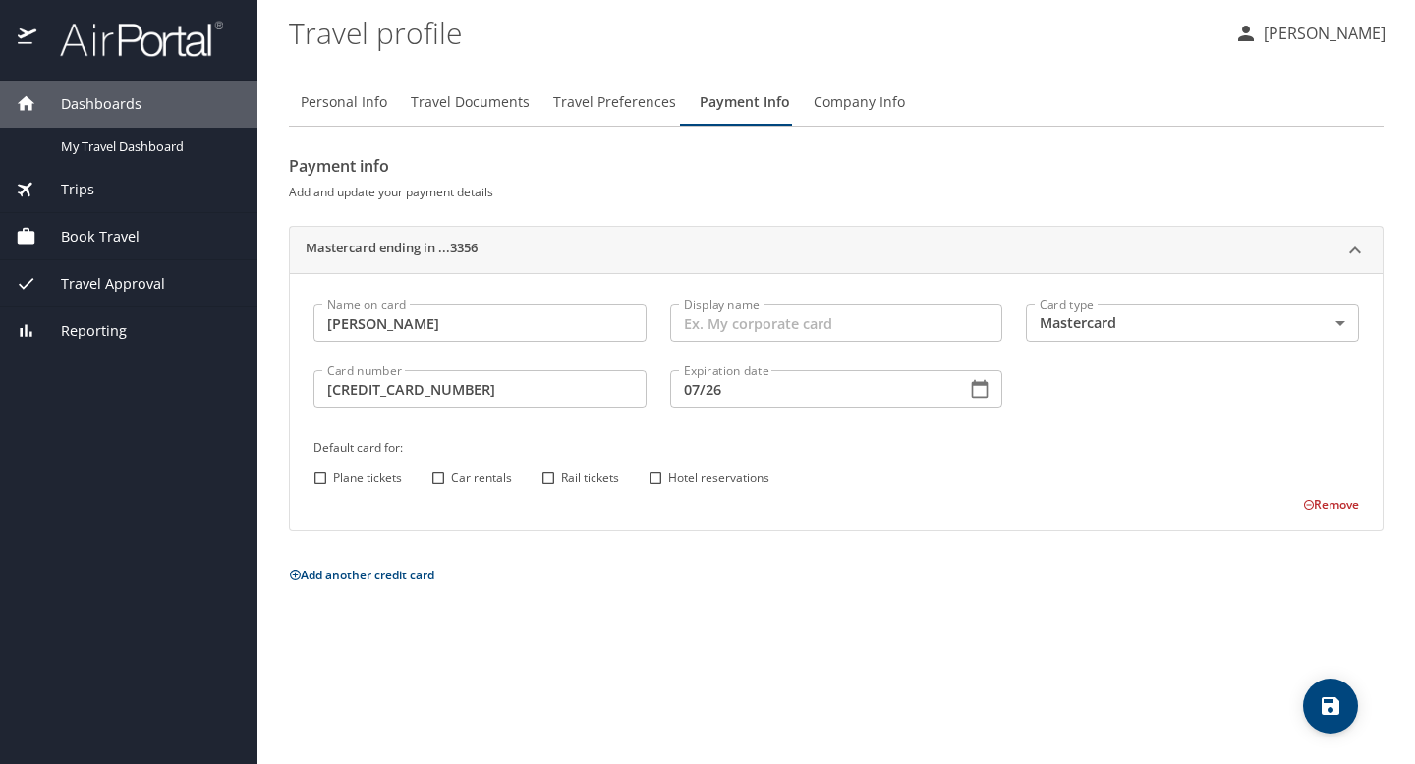
click at [869, 113] on span "Company Info" at bounding box center [858, 102] width 91 height 25
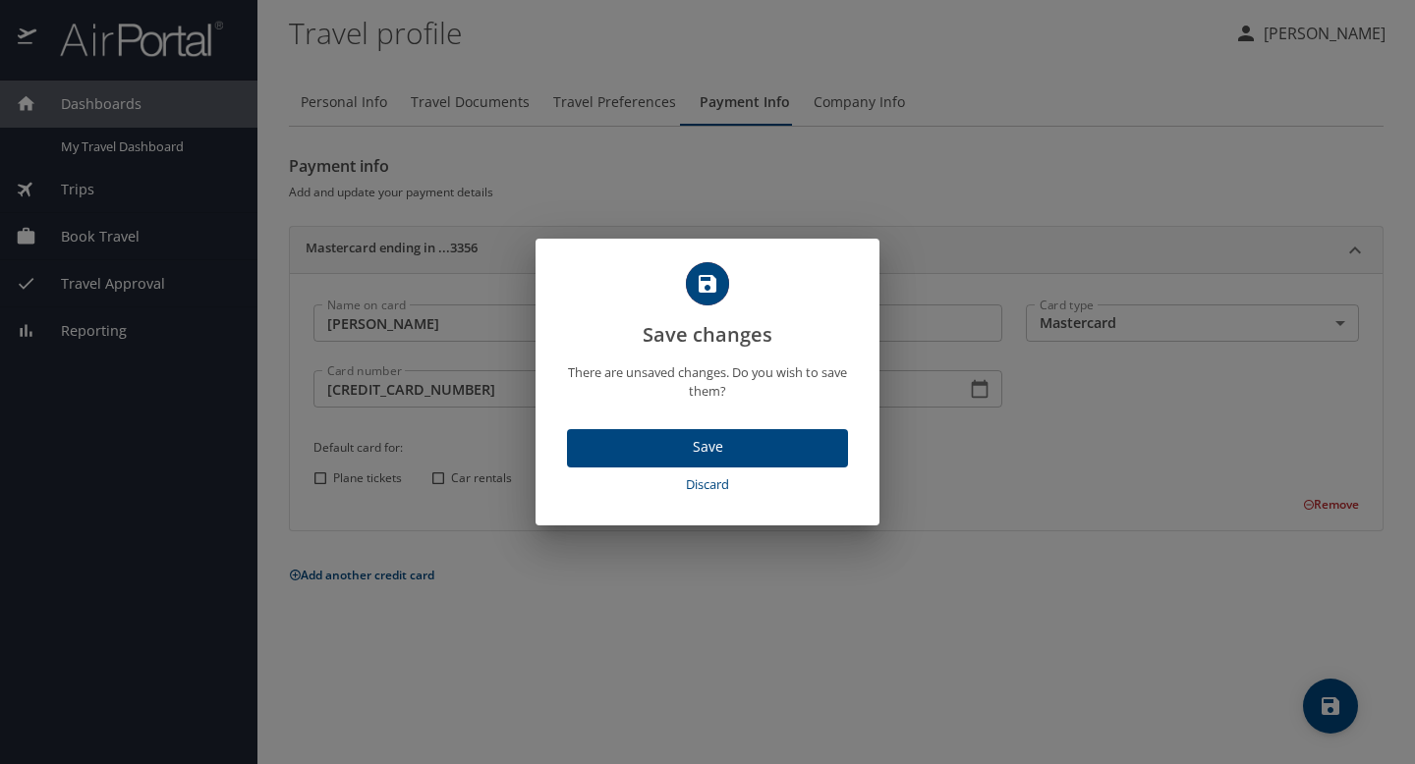
click at [696, 433] on button "Save" at bounding box center [707, 448] width 281 height 38
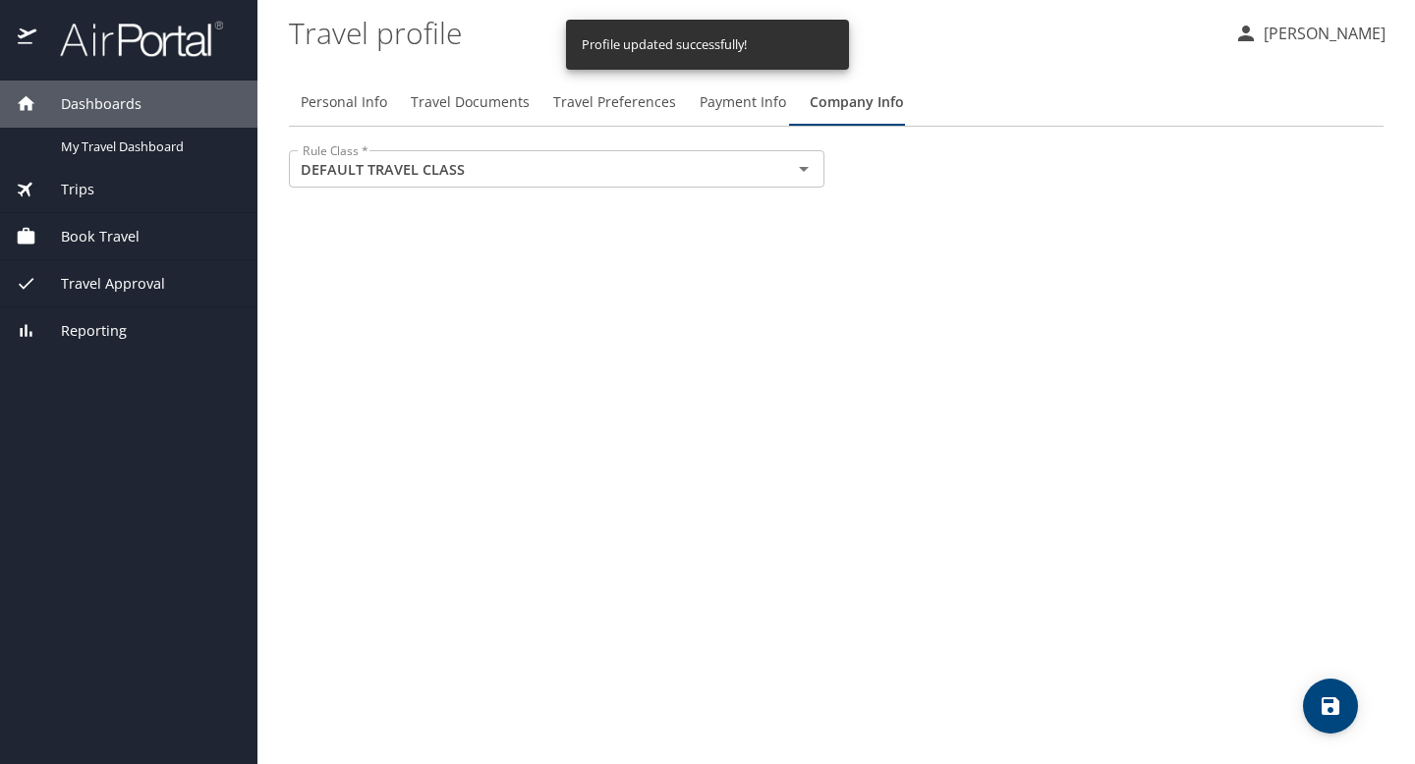
click at [346, 106] on span "Personal Info" at bounding box center [344, 102] width 86 height 25
select select "US"
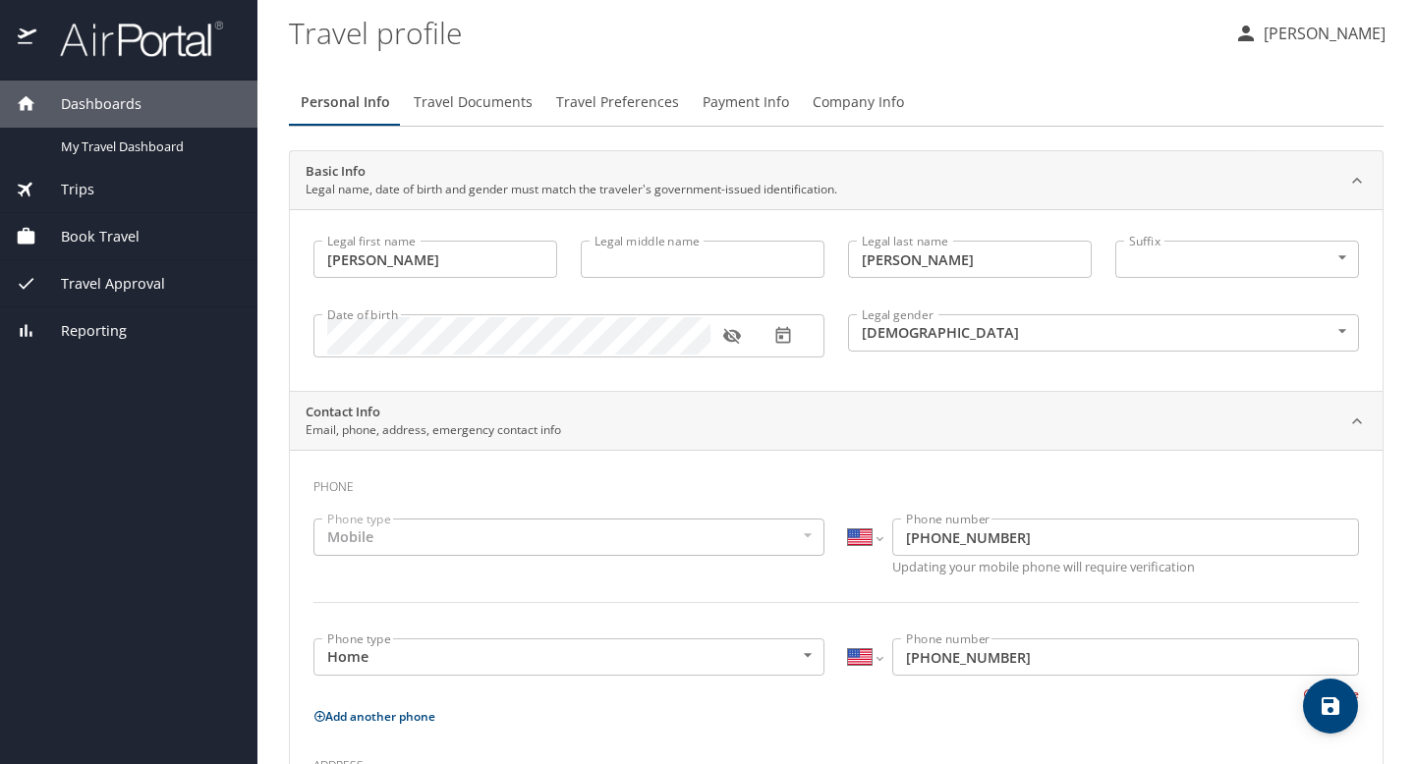
click at [473, 92] on span "Travel Documents" at bounding box center [473, 102] width 119 height 25
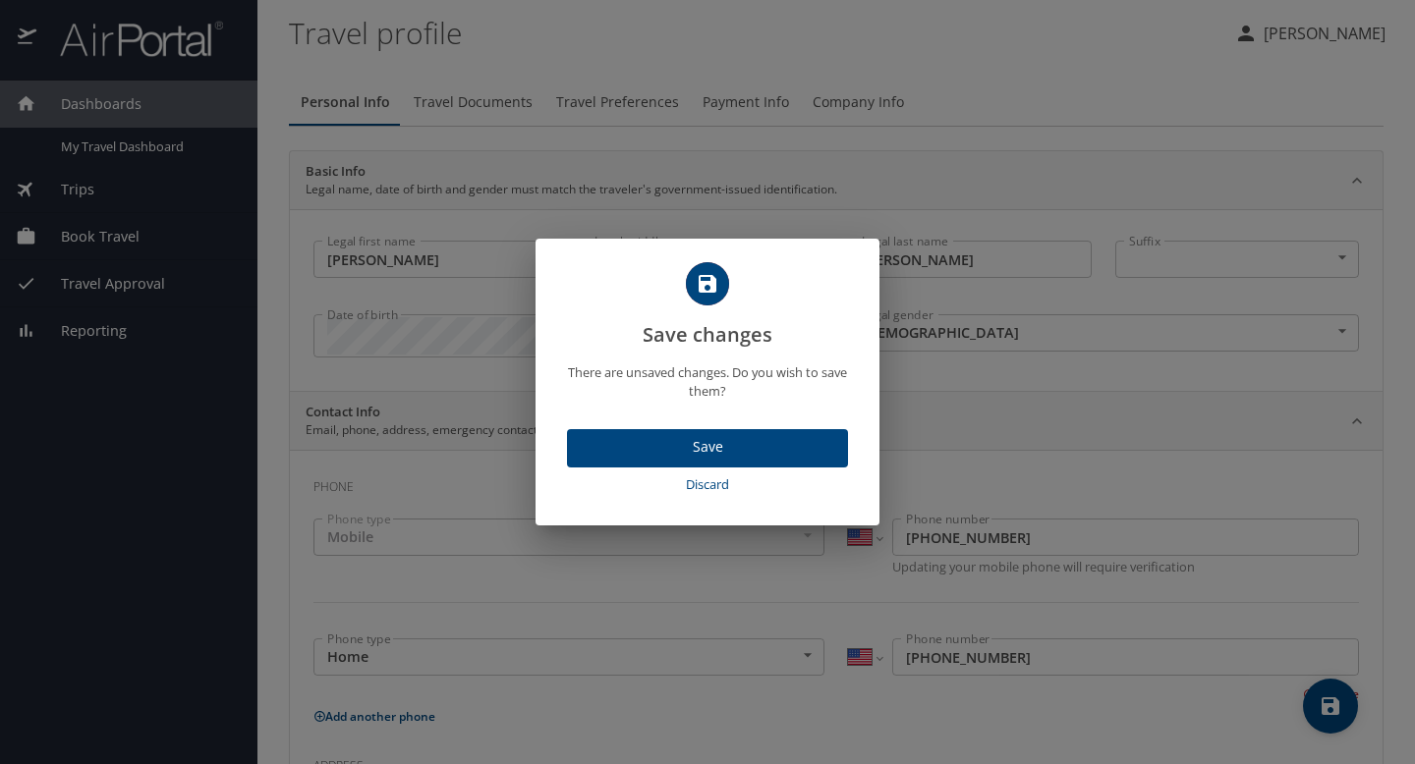
click at [687, 440] on span "Save" at bounding box center [708, 447] width 250 height 25
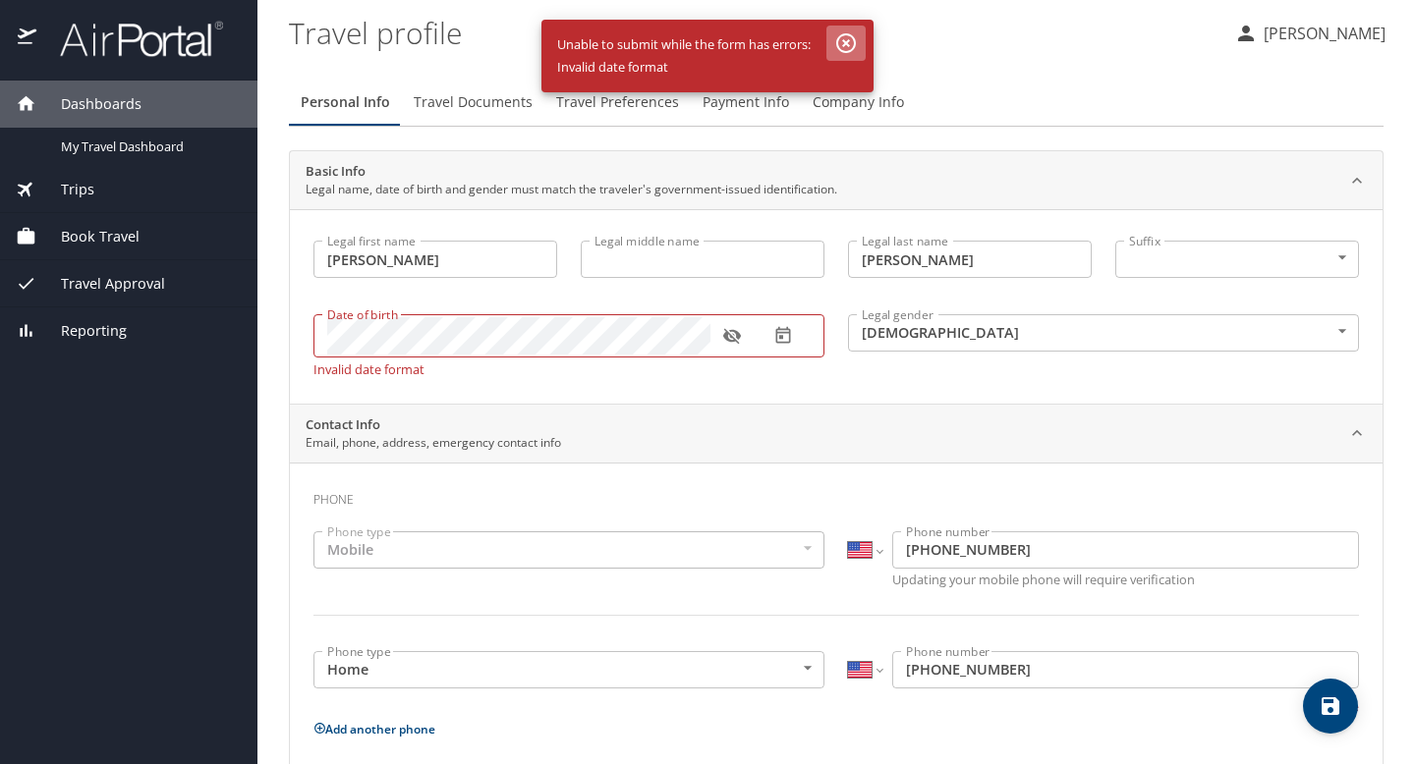
click at [849, 38] on icon "button" at bounding box center [846, 43] width 24 height 24
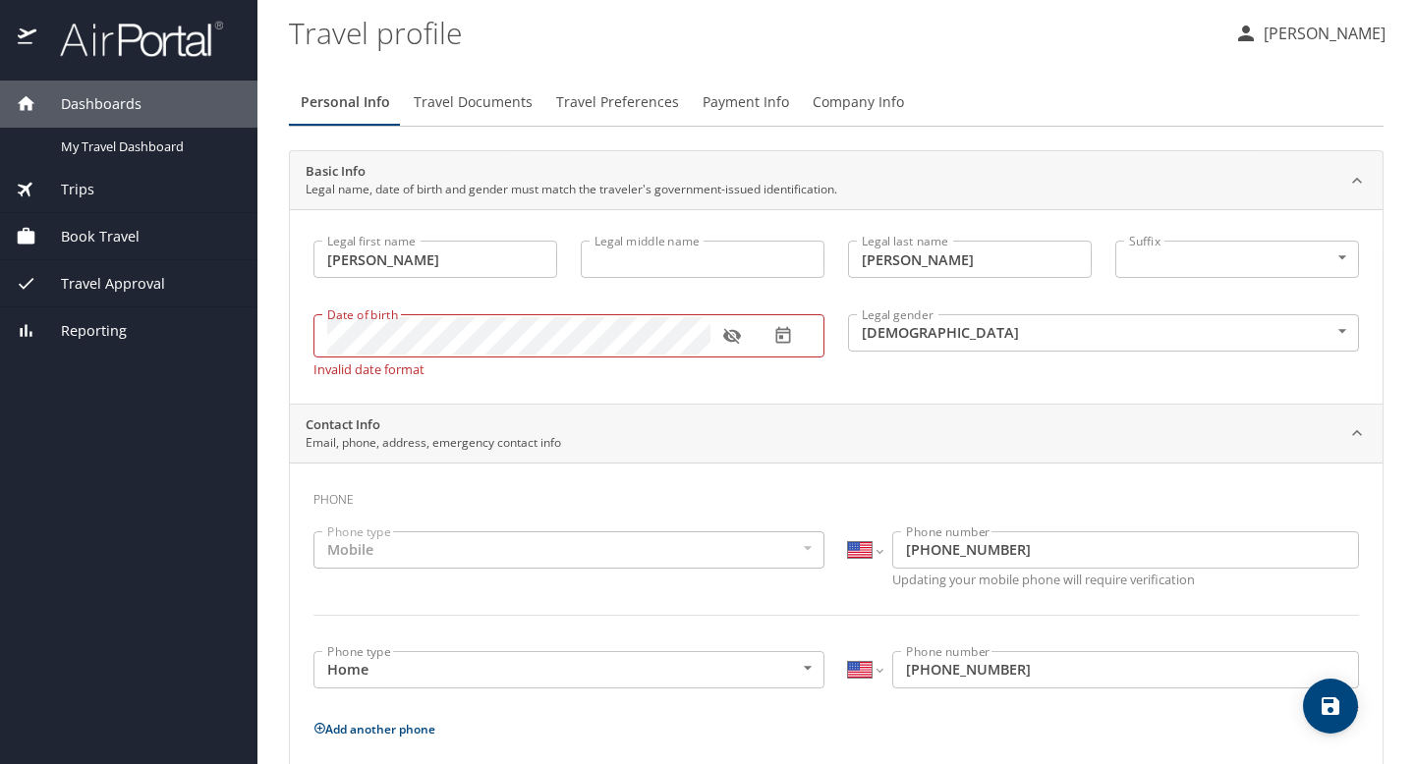
click at [542, 357] on div "Date of birth" at bounding box center [568, 335] width 511 height 43
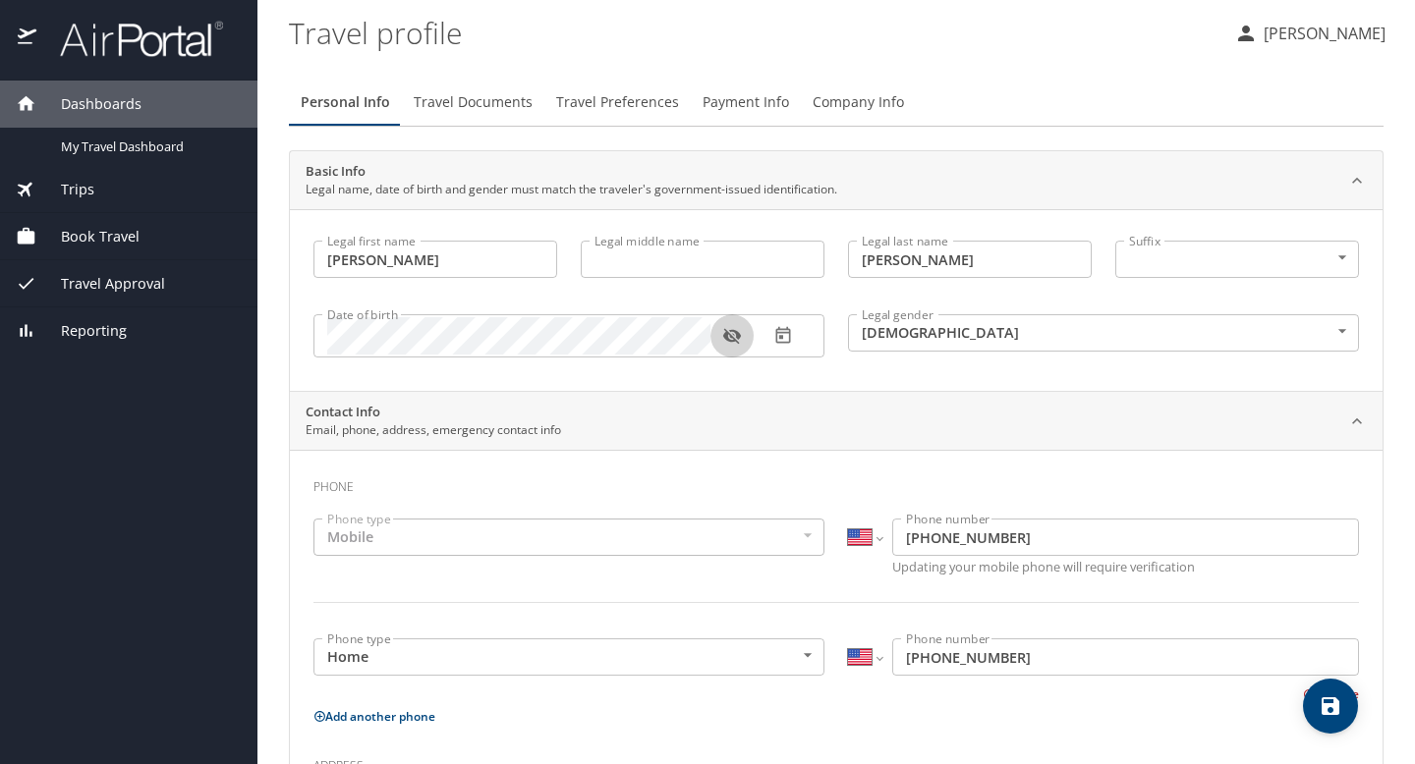
click at [739, 333] on icon "button" at bounding box center [732, 337] width 18 height 16
click at [739, 333] on icon "button" at bounding box center [732, 336] width 18 height 13
click at [1321, 688] on button "save" at bounding box center [1330, 706] width 55 height 55
select select "US"
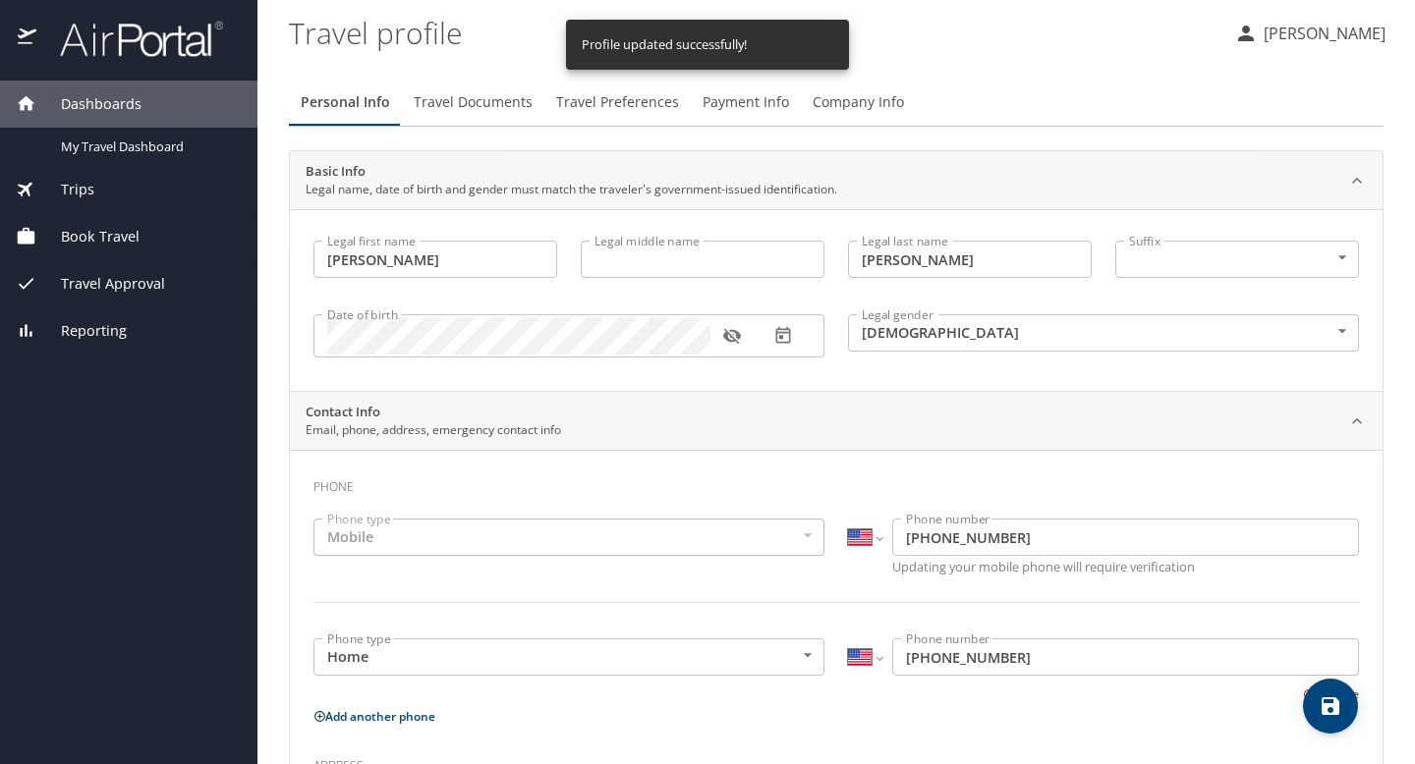
select select "US"
click at [167, 145] on span "My Travel Dashboard" at bounding box center [147, 147] width 173 height 19
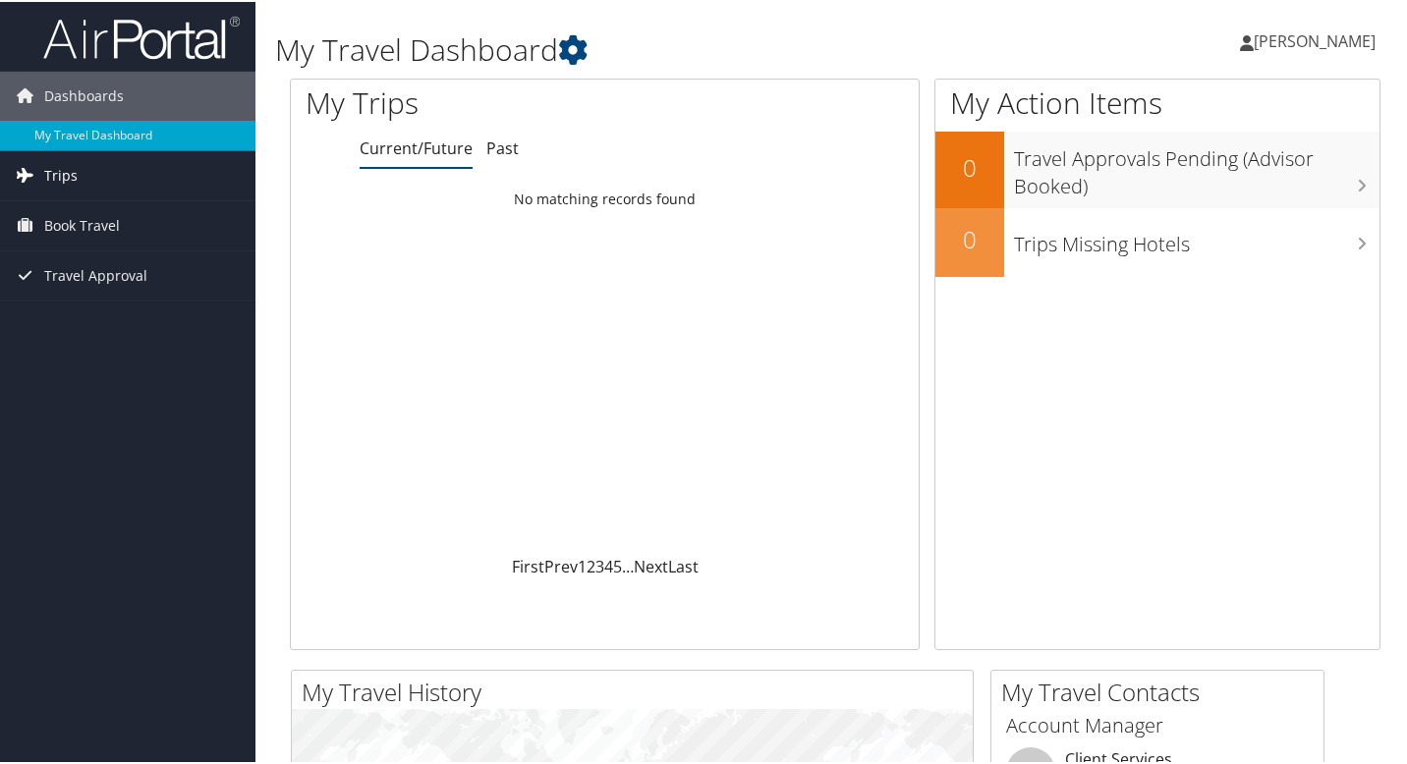
click at [76, 170] on link "Trips" at bounding box center [127, 173] width 255 height 49
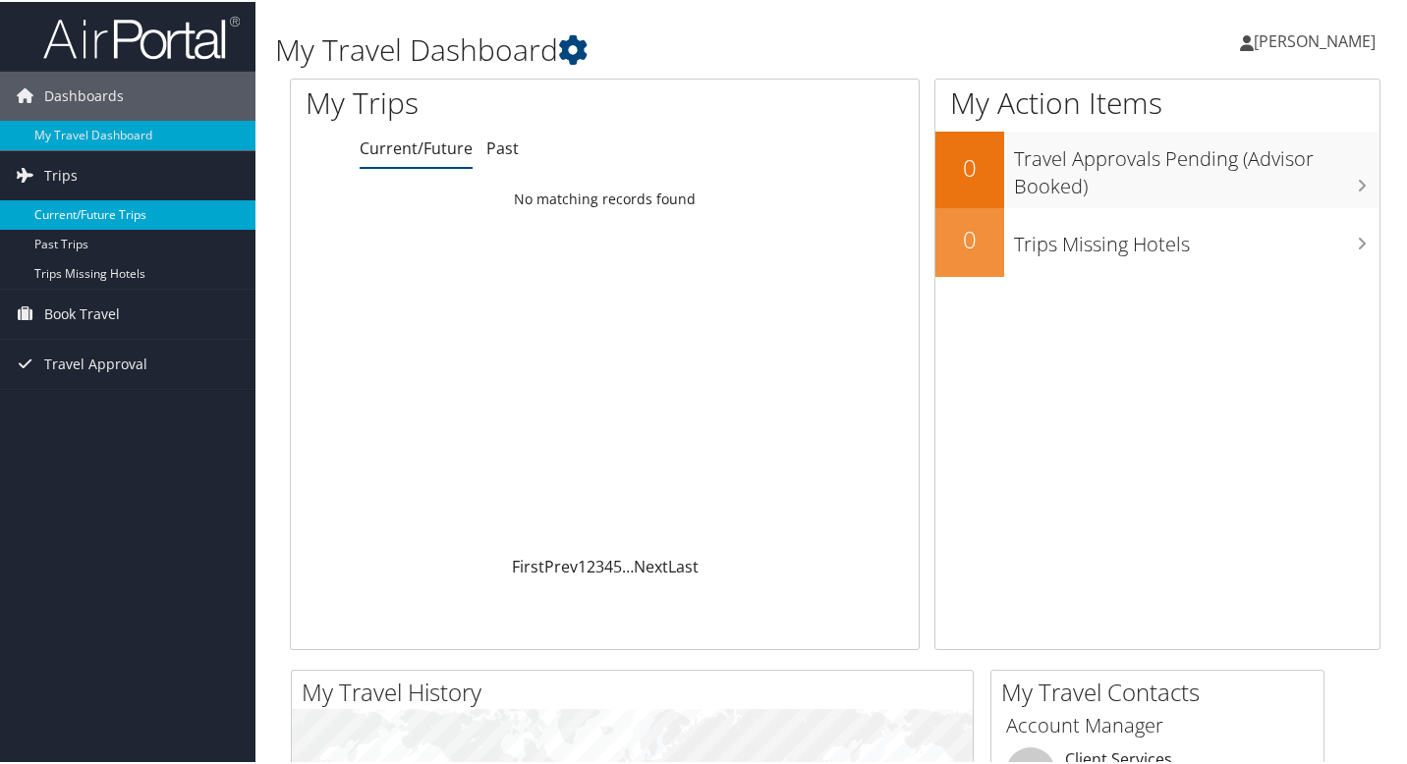
click at [87, 207] on link "Current/Future Trips" at bounding box center [127, 212] width 255 height 29
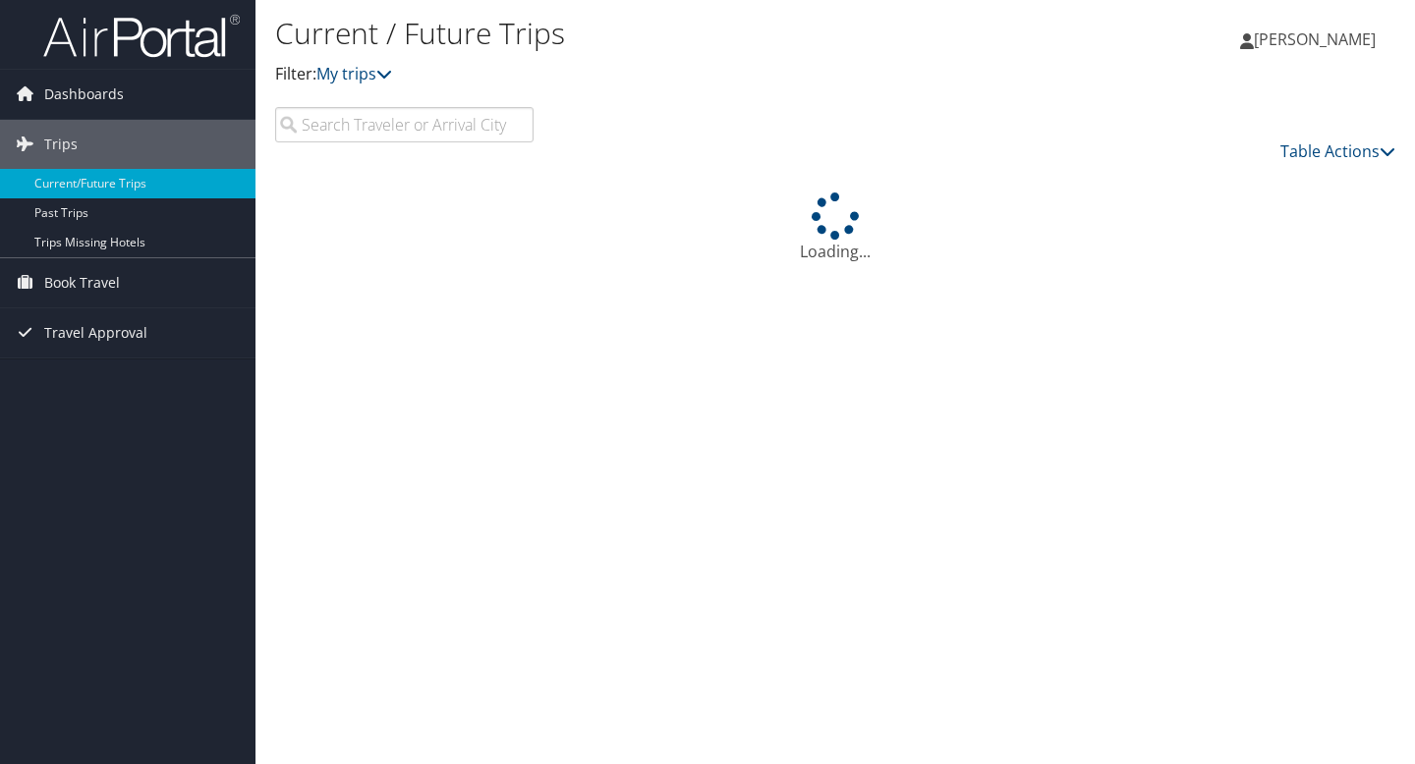
click at [25, 199] on link "Past Trips" at bounding box center [127, 212] width 255 height 29
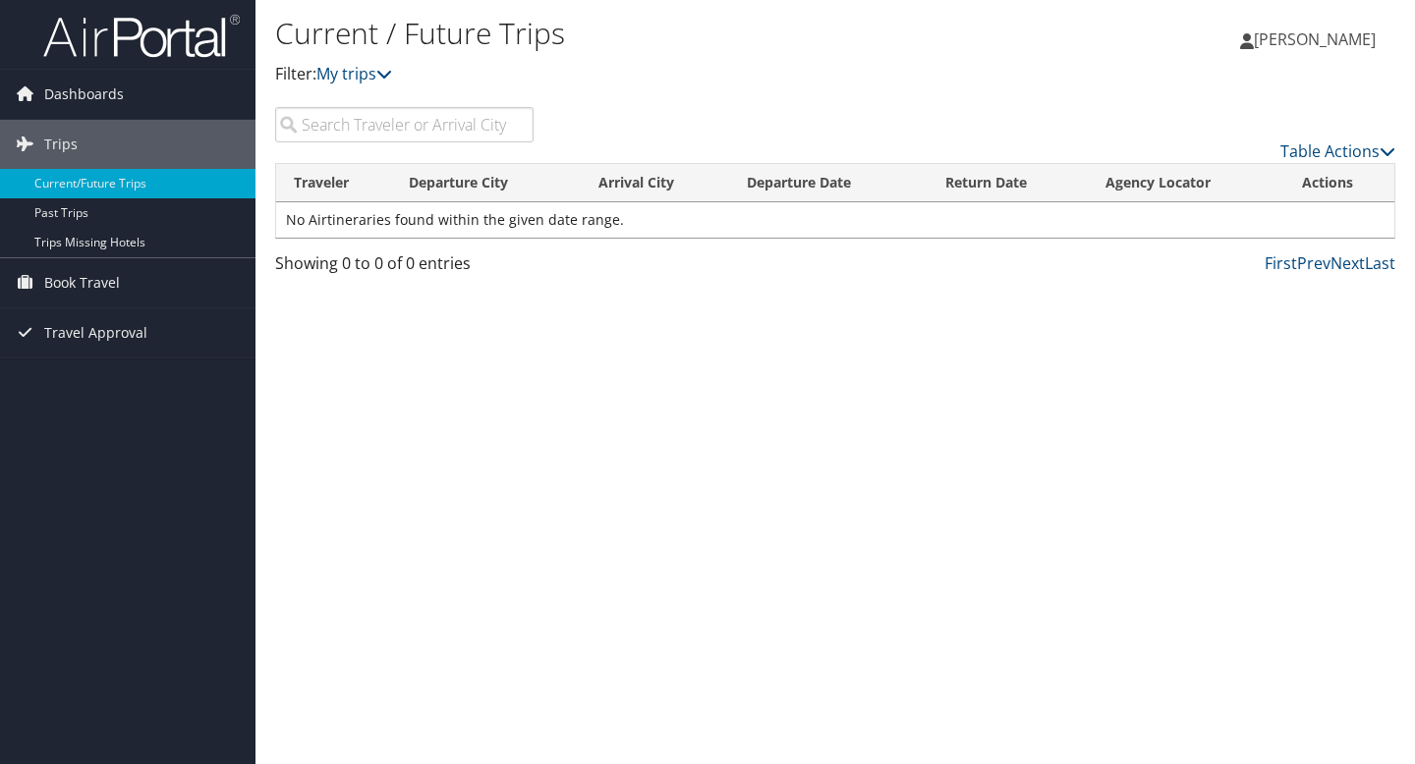
click at [1310, 42] on span "[PERSON_NAME]" at bounding box center [1315, 39] width 122 height 22
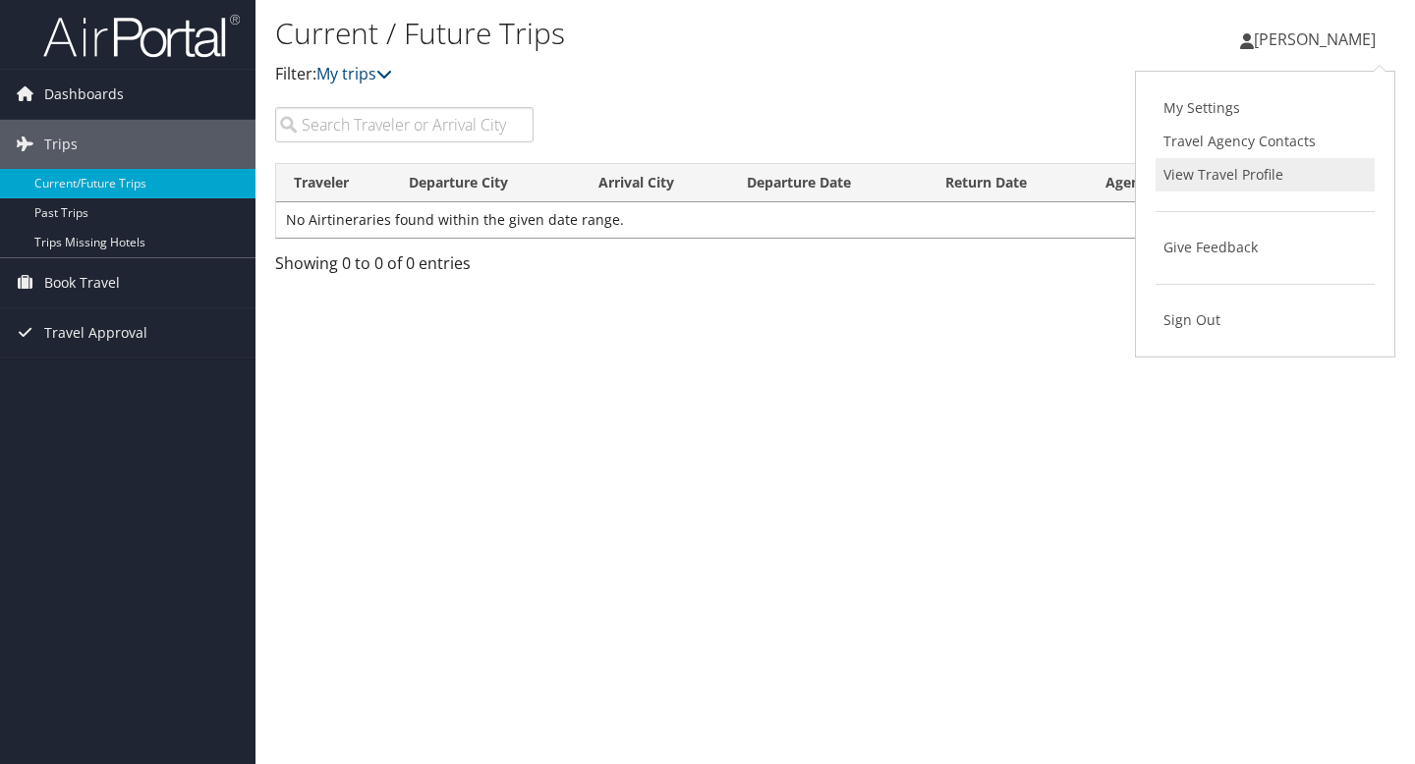
click at [1238, 179] on link "View Travel Profile" at bounding box center [1264, 174] width 219 height 33
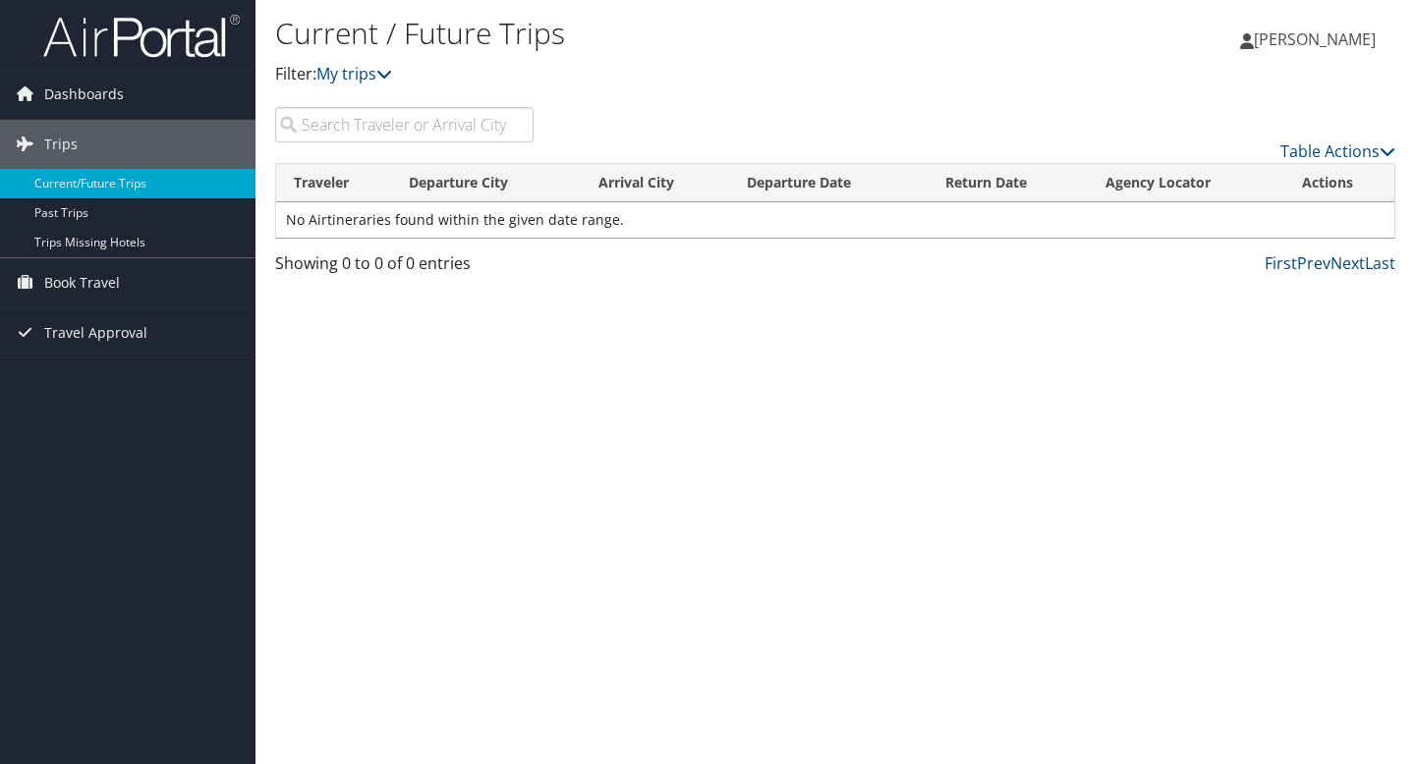
click at [1340, 40] on span "[PERSON_NAME]" at bounding box center [1315, 39] width 122 height 22
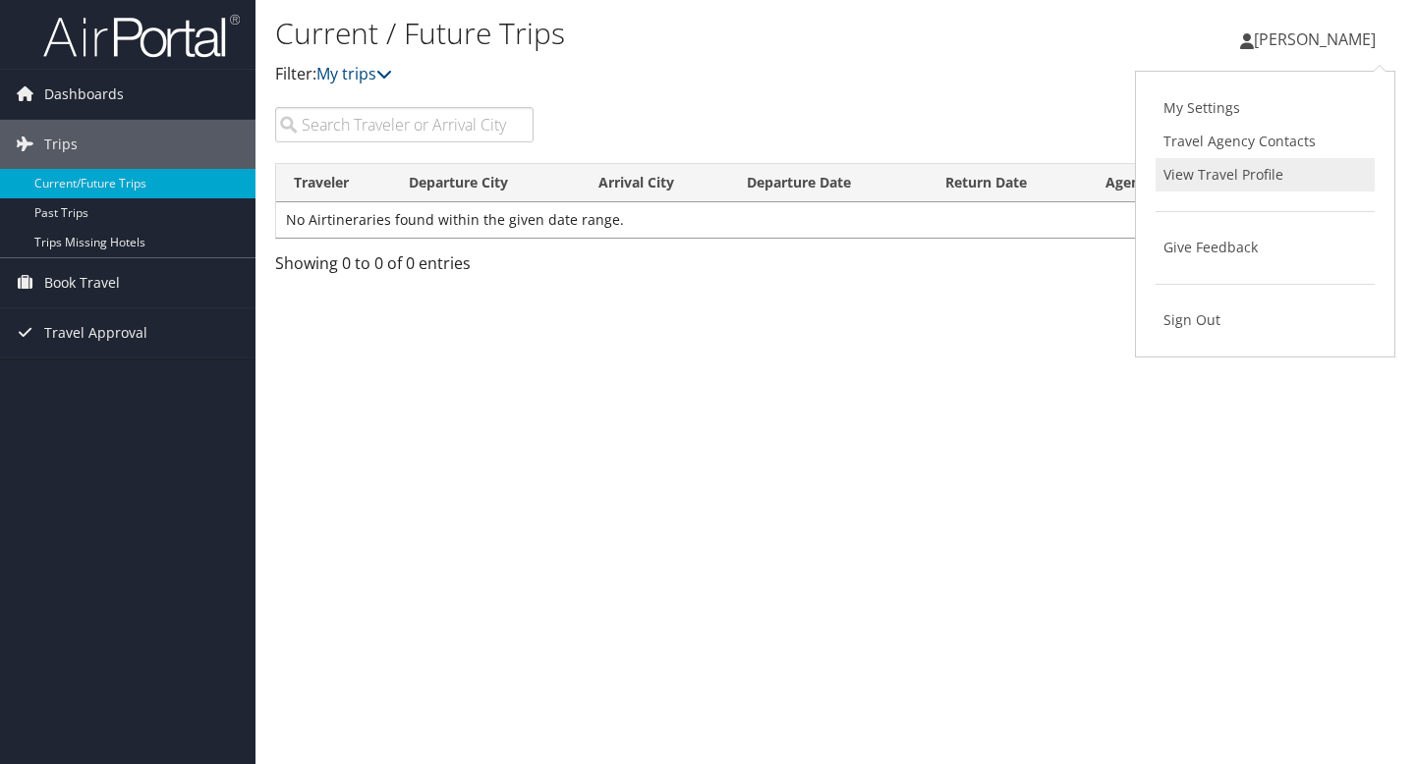
click at [1195, 177] on link "View Travel Profile" at bounding box center [1264, 174] width 219 height 33
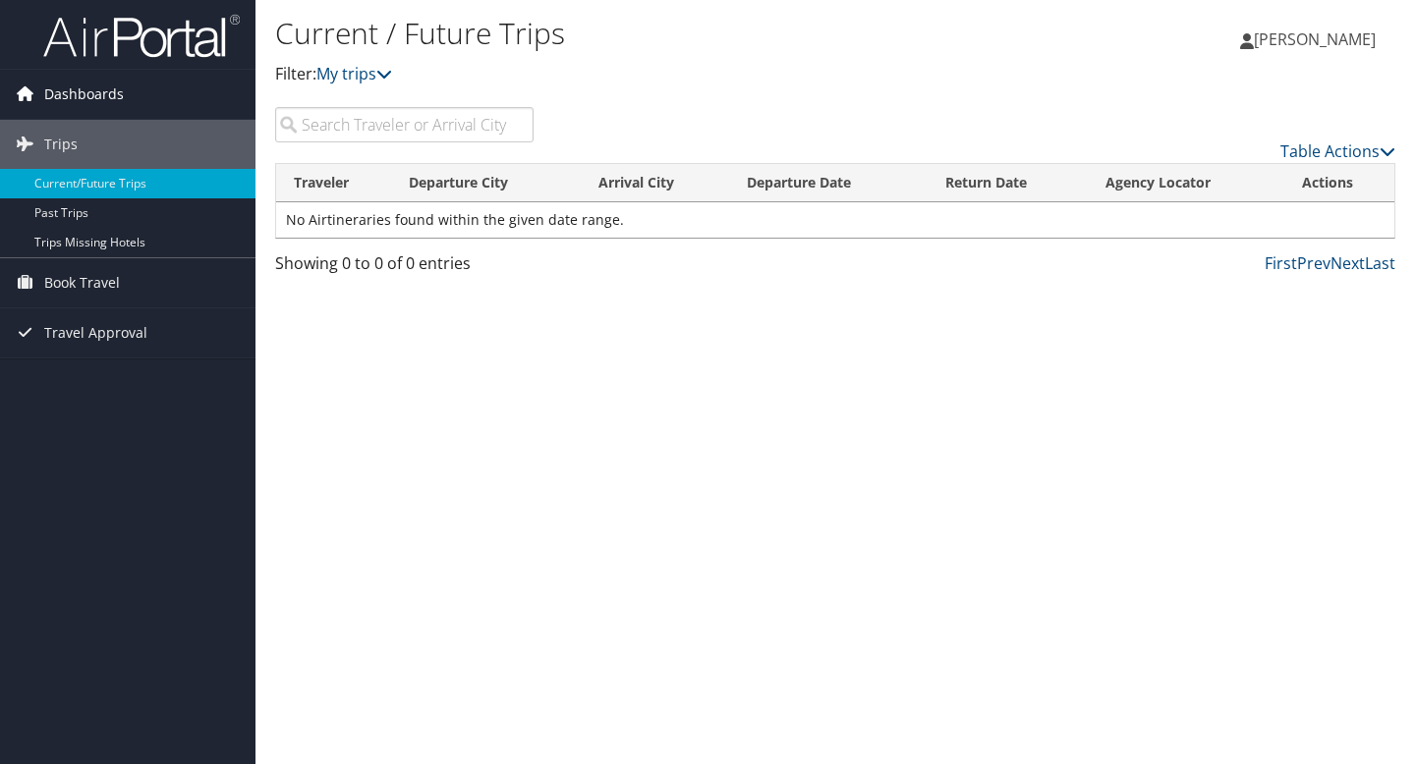
click at [98, 99] on span "Dashboards" at bounding box center [84, 94] width 80 height 49
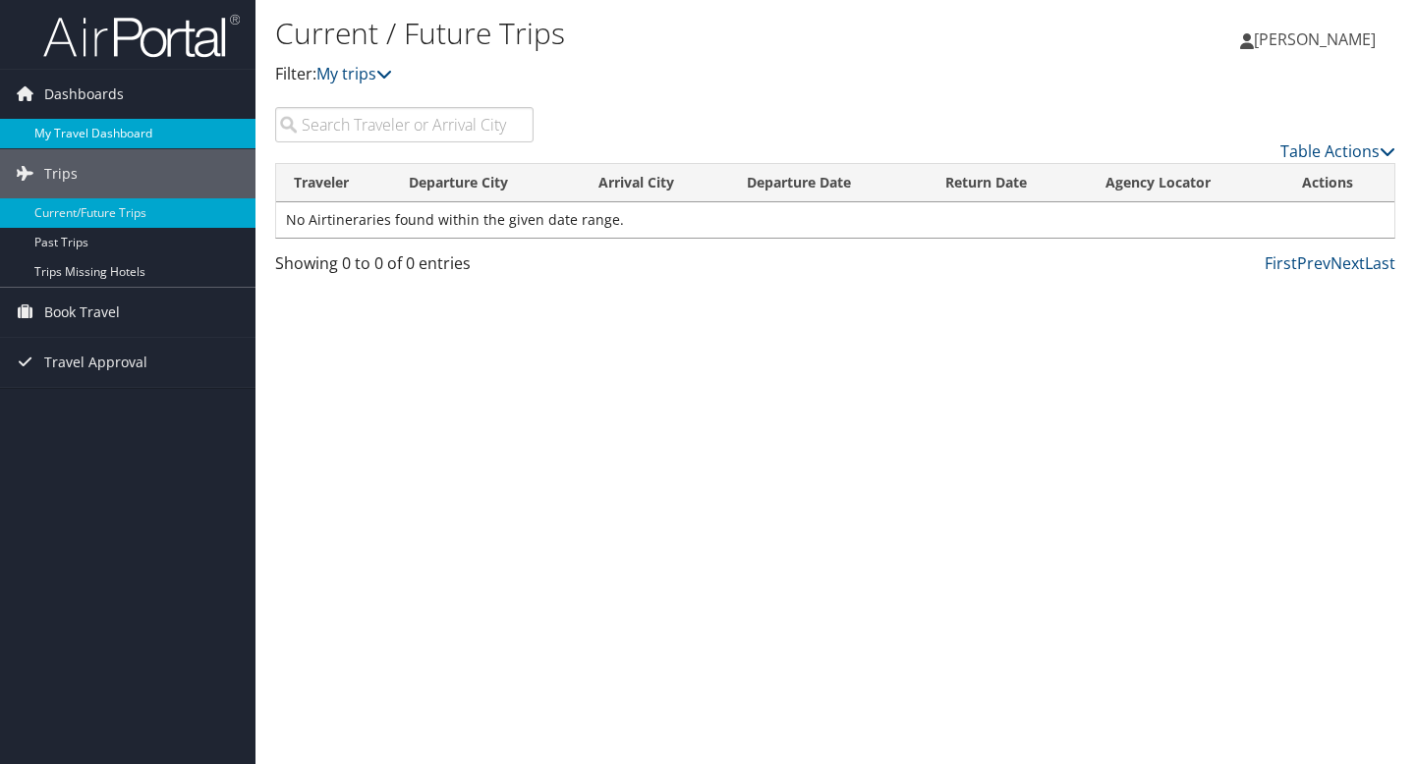
click at [59, 130] on link "My Travel Dashboard" at bounding box center [127, 133] width 255 height 29
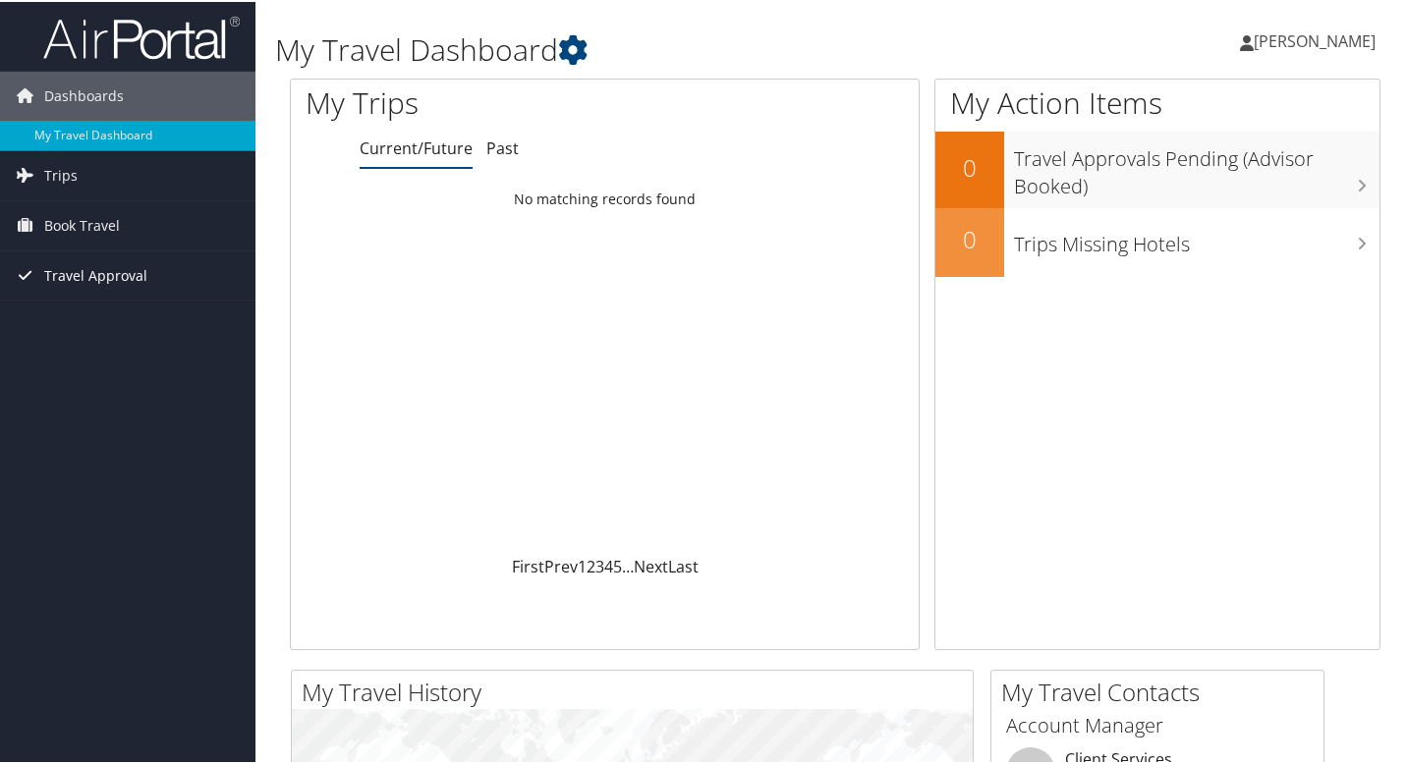
click at [126, 273] on span "Travel Approval" at bounding box center [95, 274] width 103 height 49
click at [110, 316] on link "Pending Trip Approvals" at bounding box center [127, 313] width 255 height 29
